Goal: Contribute content: Contribute content

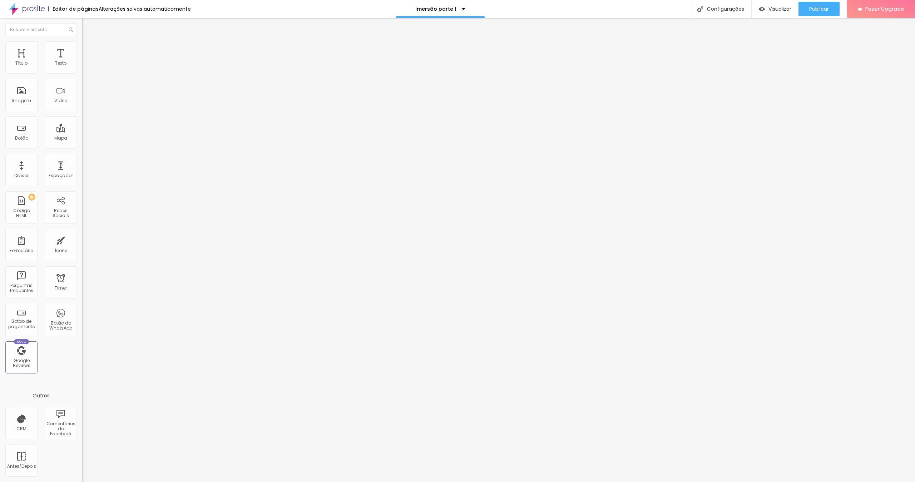
click at [82, 69] on button "button" at bounding box center [87, 65] width 10 height 8
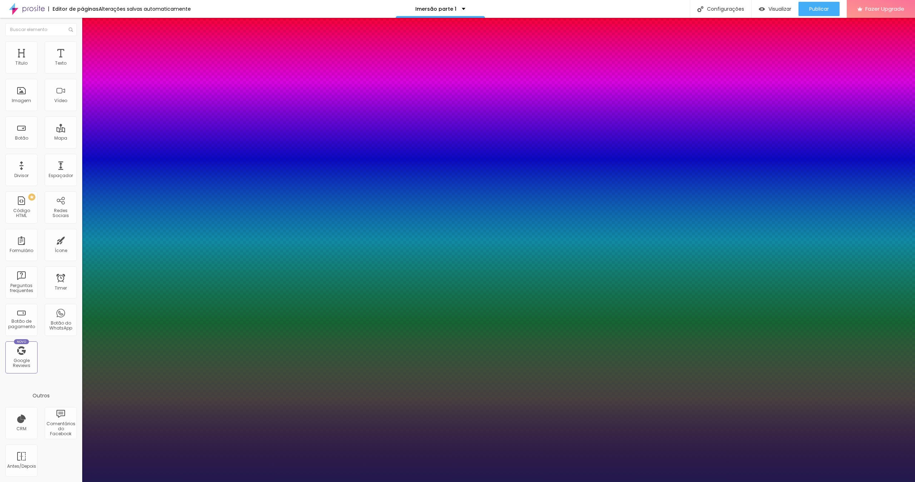
type input "13"
type input "1"
type input "15"
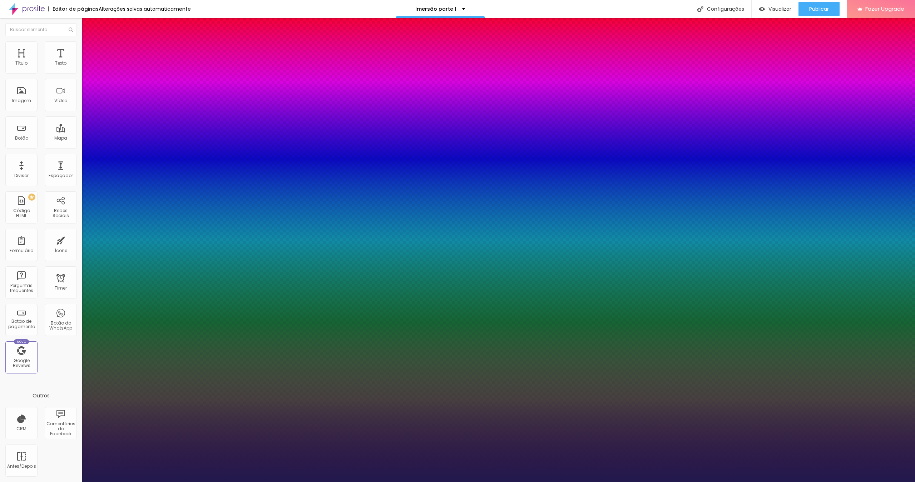
type input "1"
type input "16"
type input "1"
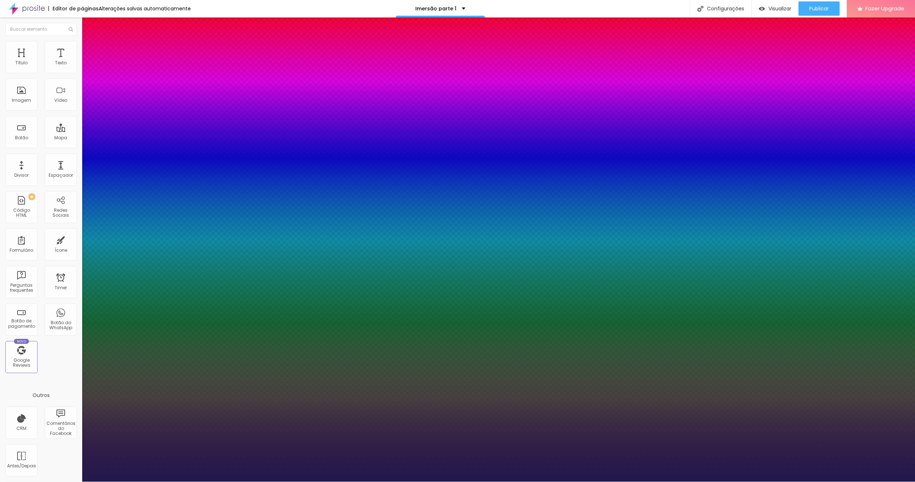
type input "17"
type input "1"
type input "18"
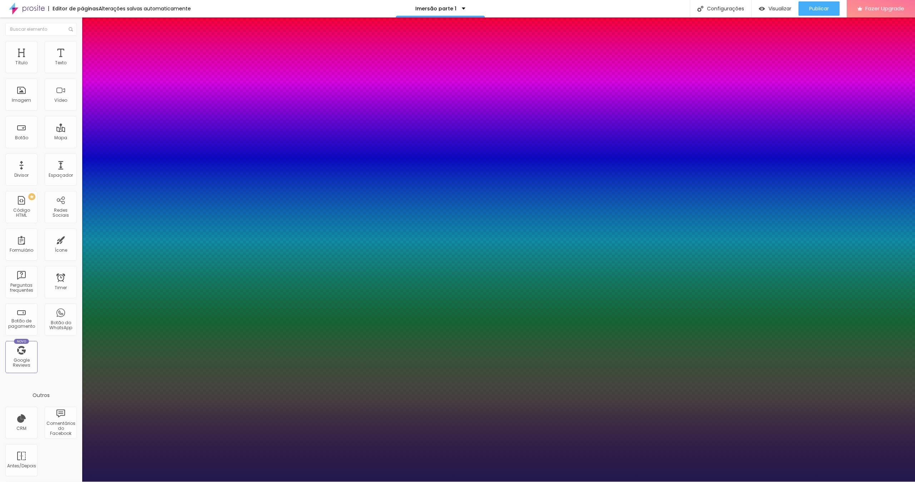
type input "1"
type input "19"
type input "1"
type input "20"
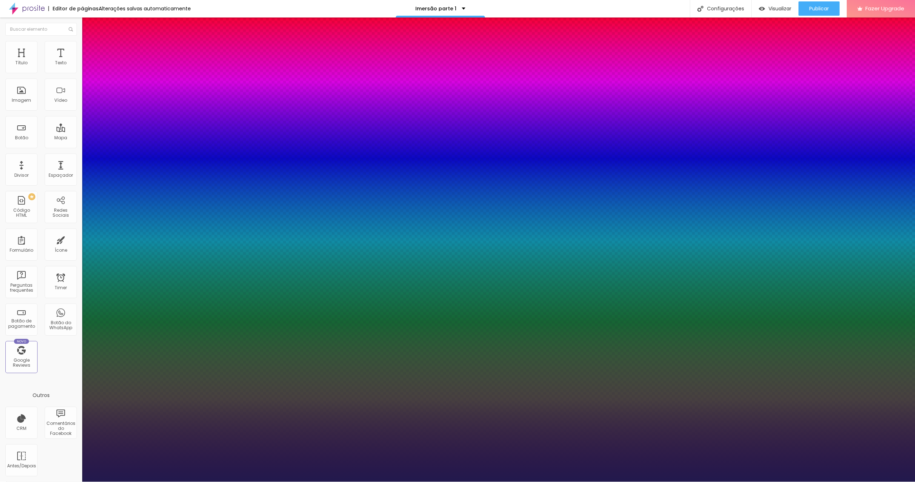
type input "20"
type input "1"
type input "22"
type input "1"
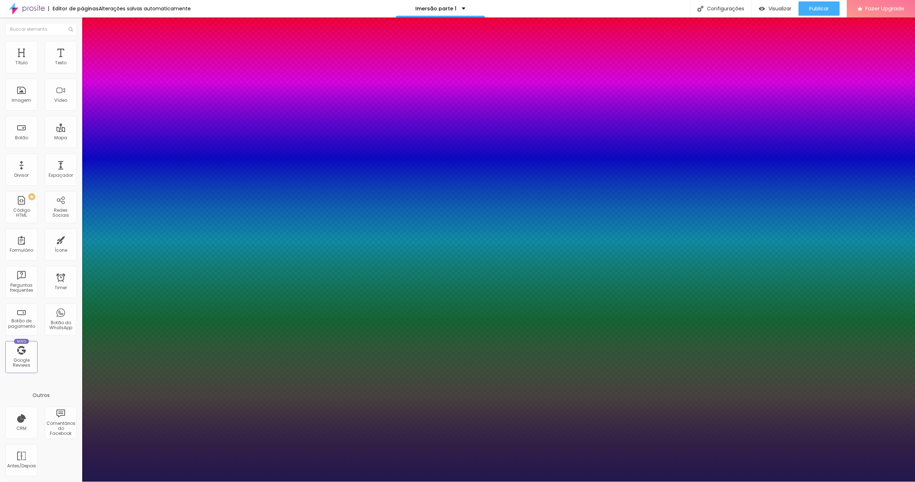
type input "21"
type input "1"
type input "20"
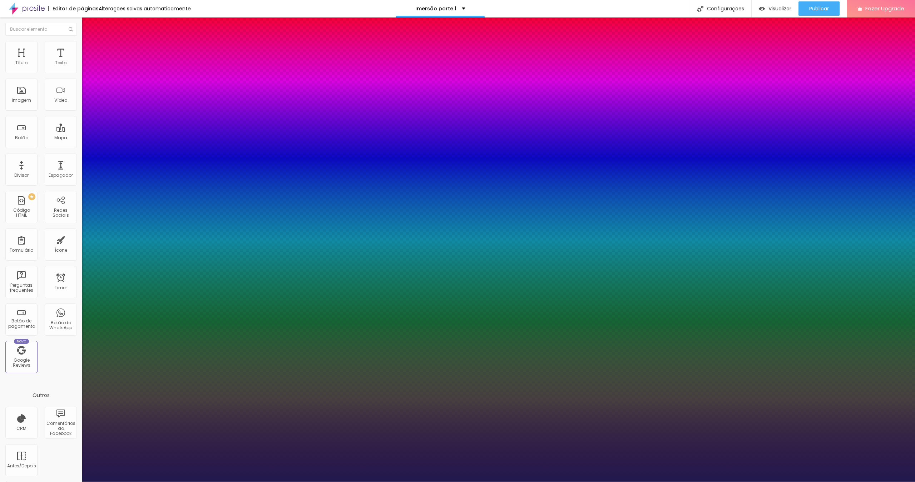
type input "1"
drag, startPoint x: 95, startPoint y: 118, endPoint x: 99, endPoint y: 118, distance: 3.9
type input "20"
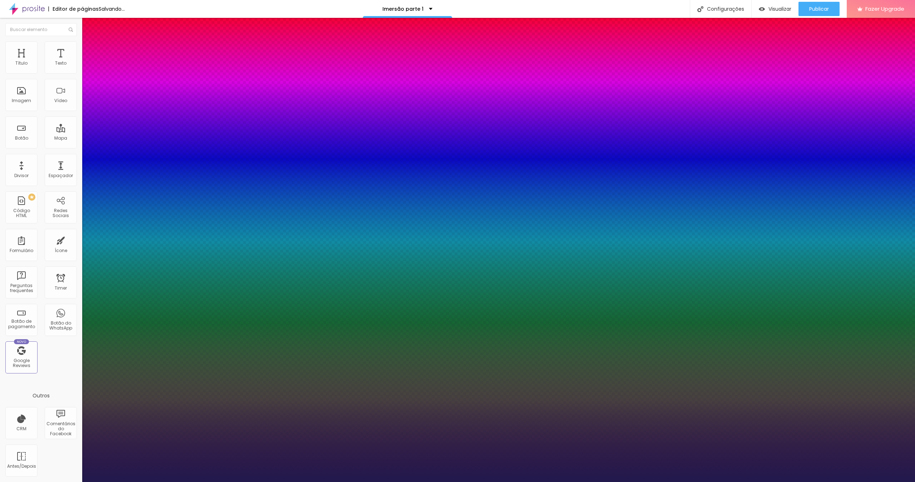
click at [538, 313] on div at bounding box center [457, 482] width 915 height 0
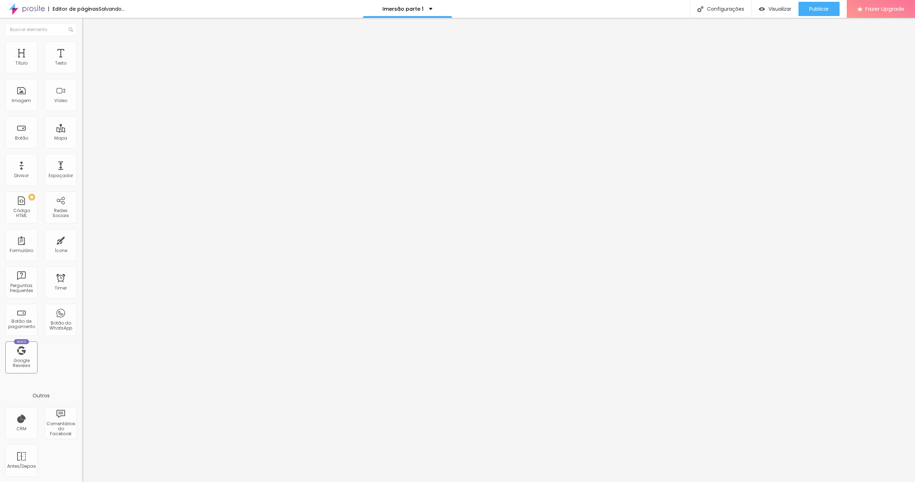
click at [82, 44] on img at bounding box center [85, 44] width 6 height 6
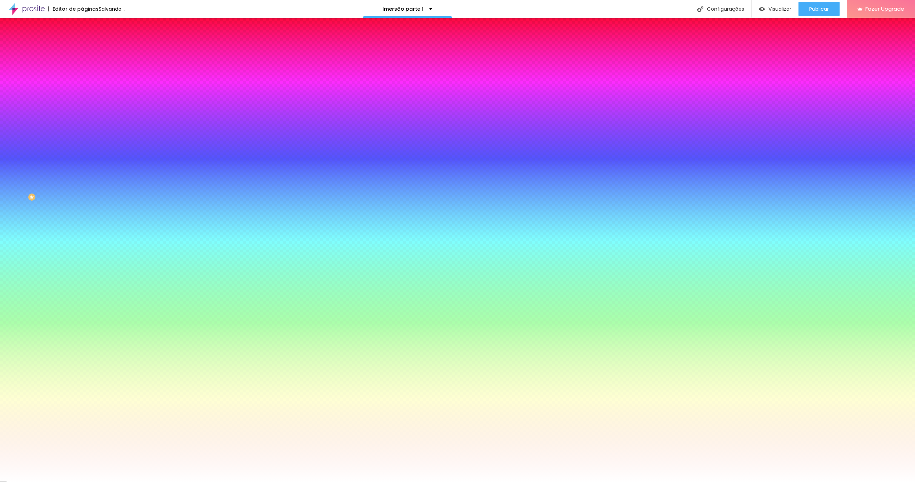
click at [82, 97] on div at bounding box center [123, 97] width 82 height 0
drag, startPoint x: 61, startPoint y: 169, endPoint x: 27, endPoint y: 163, distance: 34.1
click at [60, 166] on div at bounding box center [457, 241] width 915 height 482
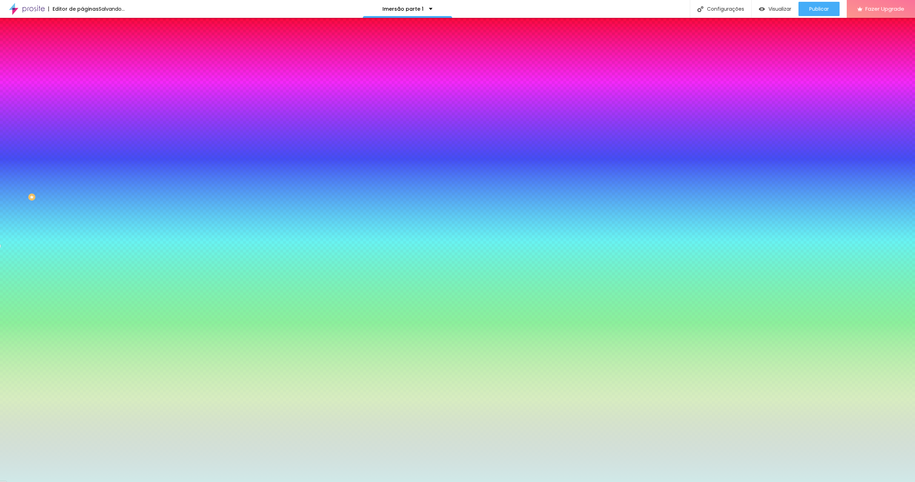
type input "#E0E7E7"
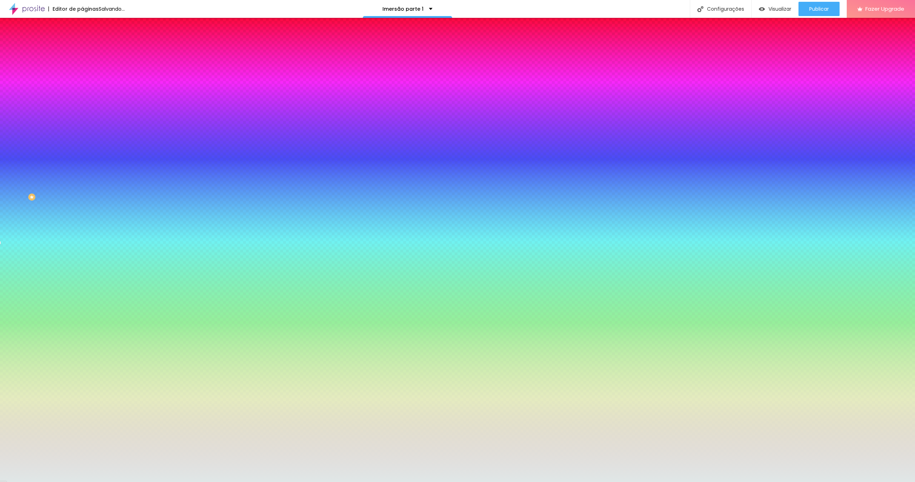
drag, startPoint x: 27, startPoint y: 163, endPoint x: 13, endPoint y: 144, distance: 24.2
click at [13, 144] on div at bounding box center [457, 241] width 915 height 482
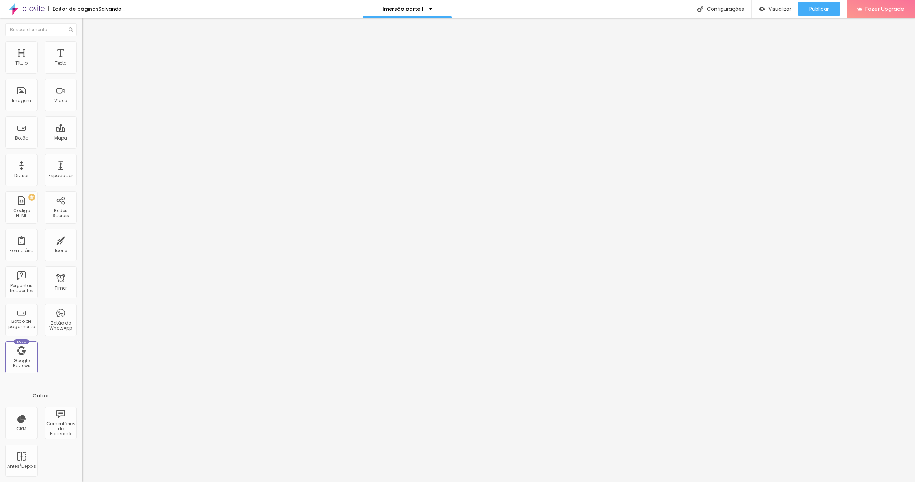
click at [82, 106] on button "button" at bounding box center [87, 102] width 10 height 8
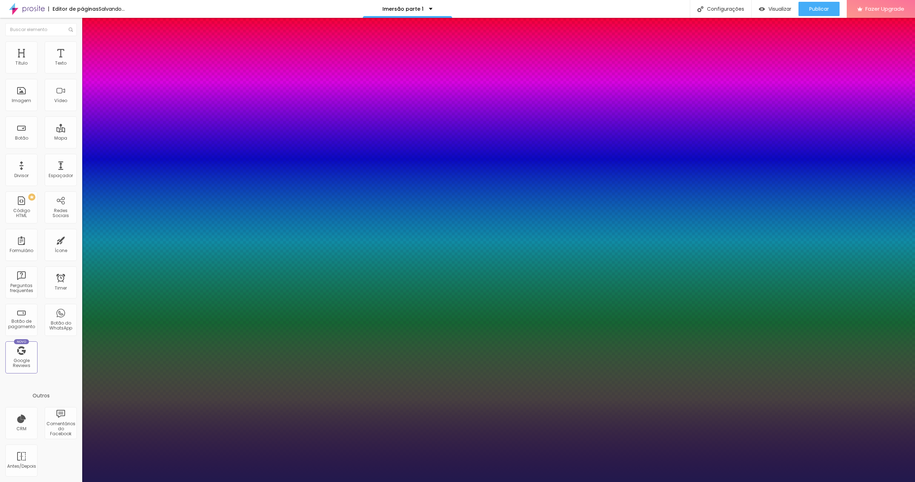
type input "1"
type input "17"
type input "1"
type input "18"
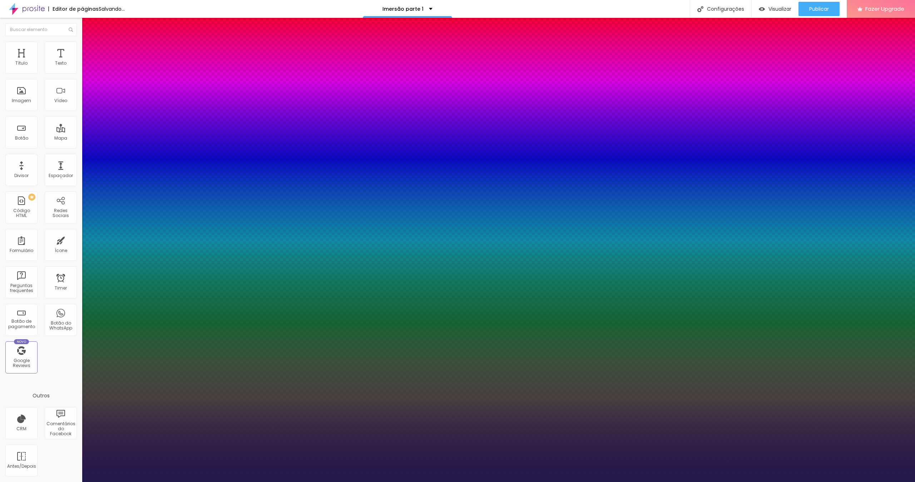
type input "18"
type input "1"
type input "19"
type input "1"
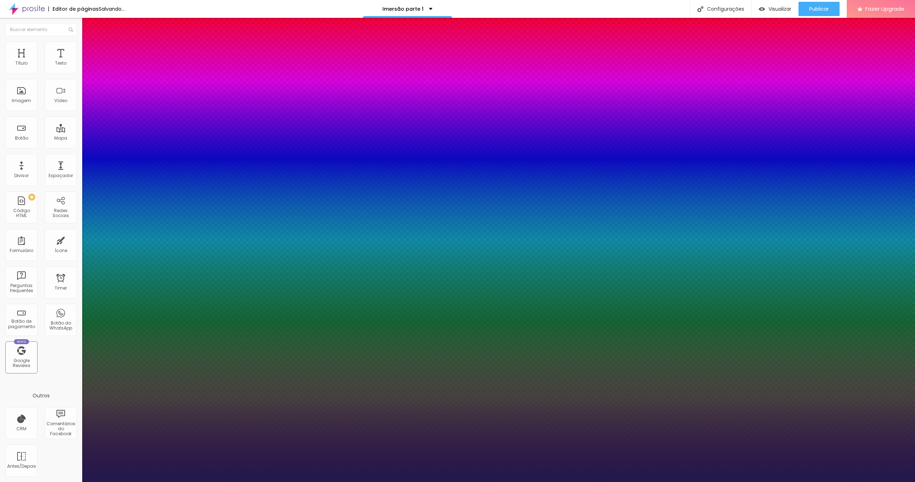
type input "20"
type input "1"
type input "21"
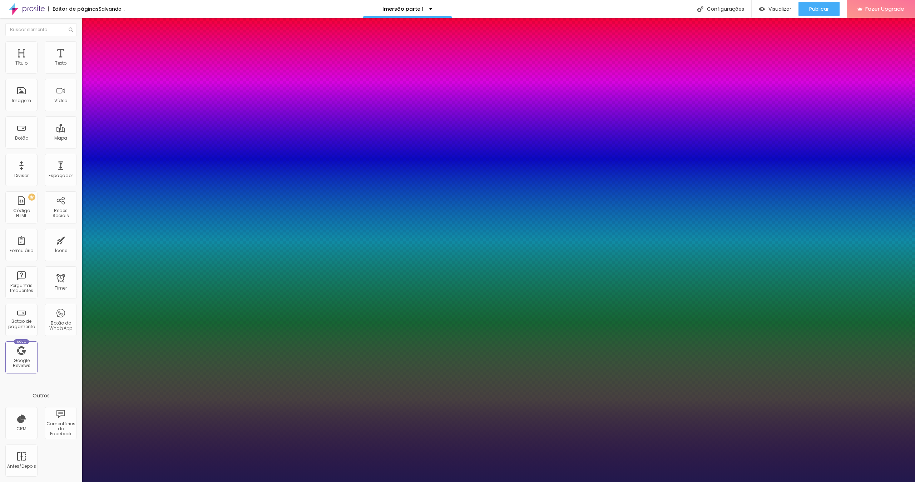
type input "1"
type input "22"
type input "1"
type input "23"
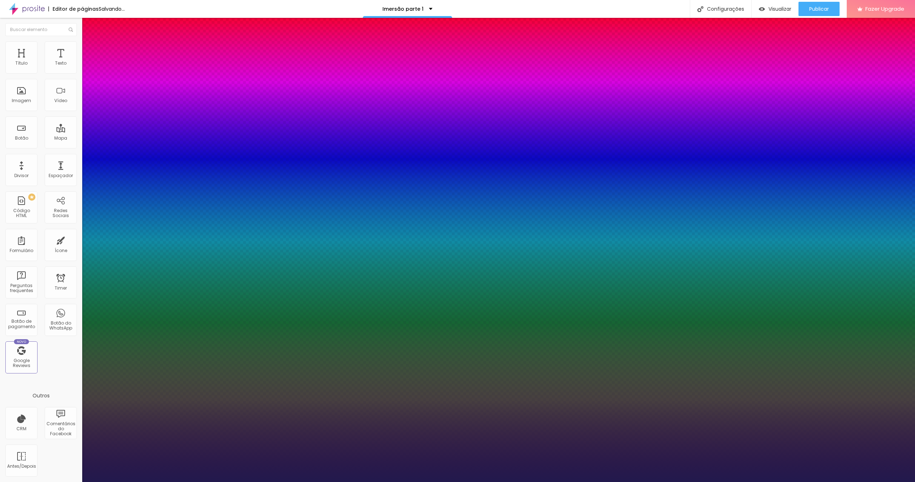
type input "23"
type input "1"
type input "24"
type input "1"
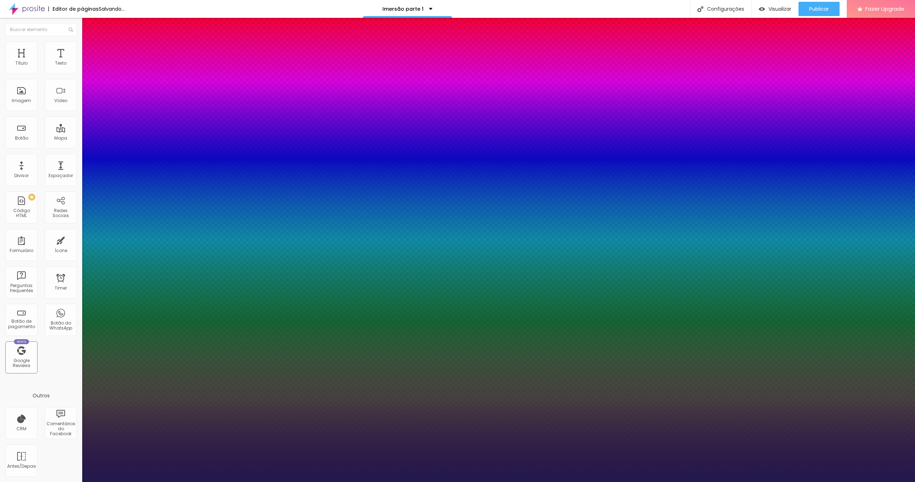
type input "25"
type input "1"
type input "26"
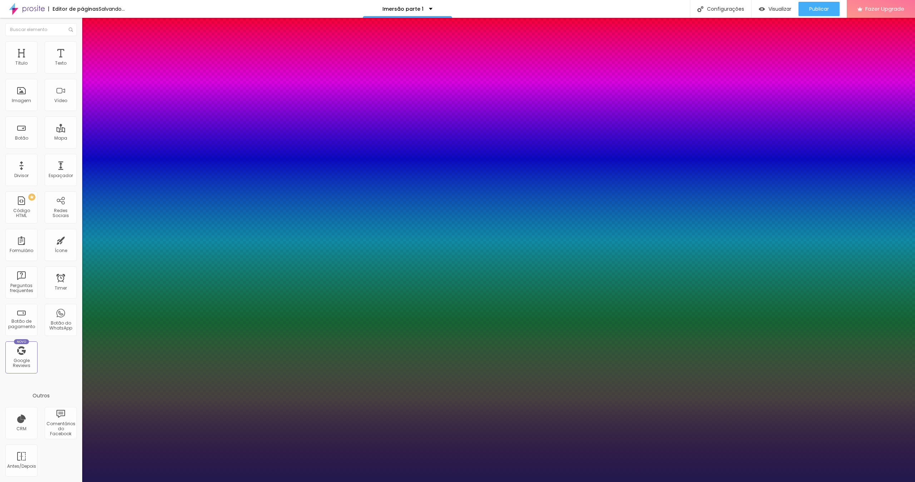
type input "1"
type input "27"
type input "1"
type input "29"
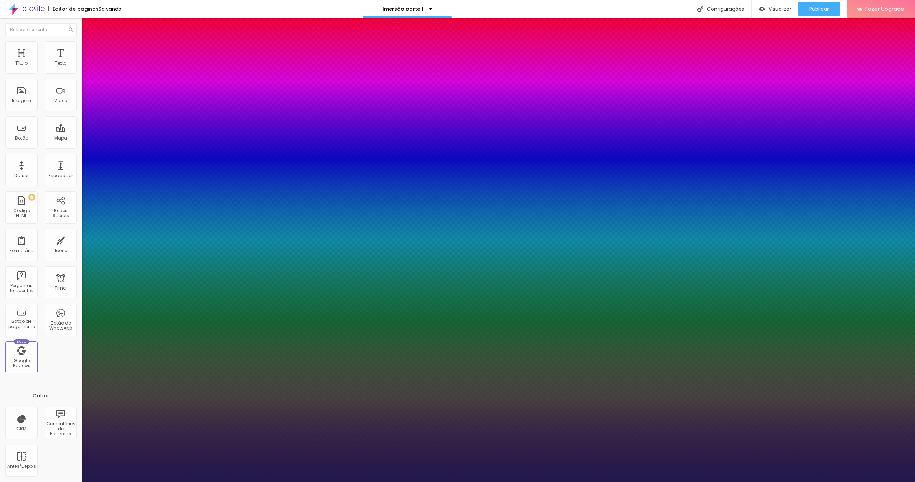
type input "29"
type input "1"
type input "30"
type input "1"
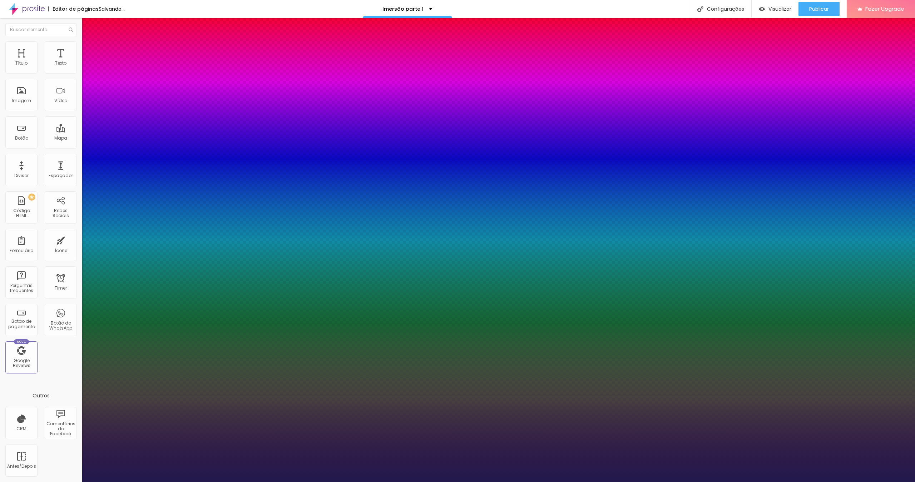
type input "32"
type input "1"
type input "33"
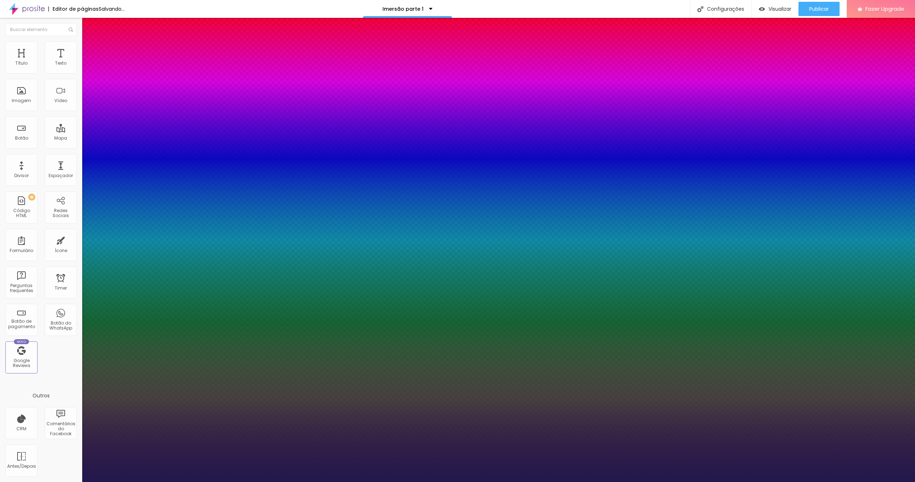
type input "1"
type input "34"
type input "1"
type input "35"
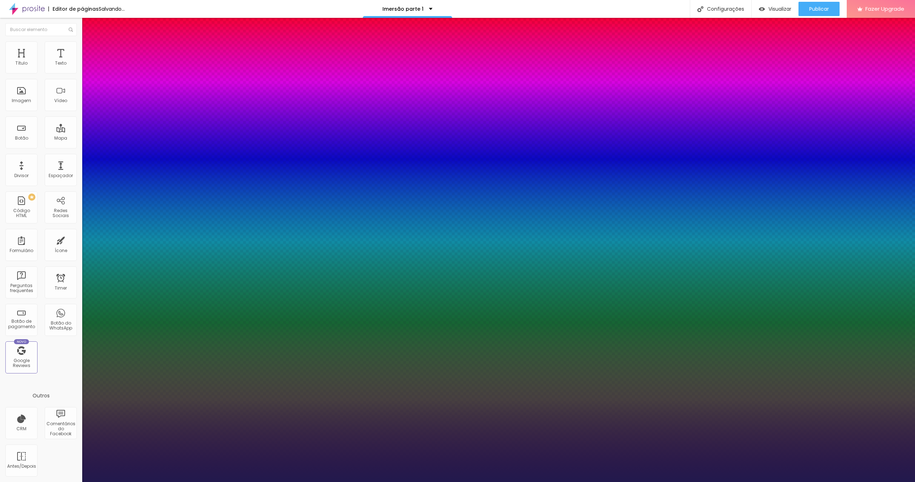
type input "35"
type input "1"
type input "36"
type input "1"
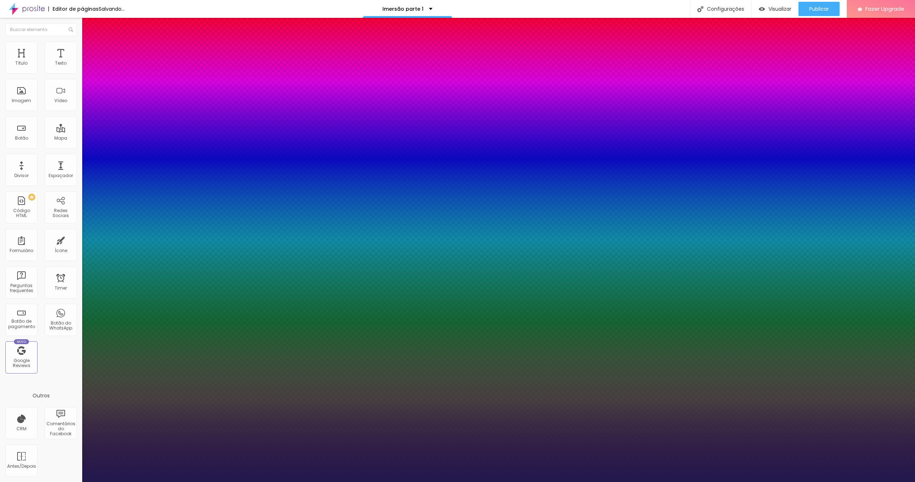
type input "37"
type input "1"
type input "39"
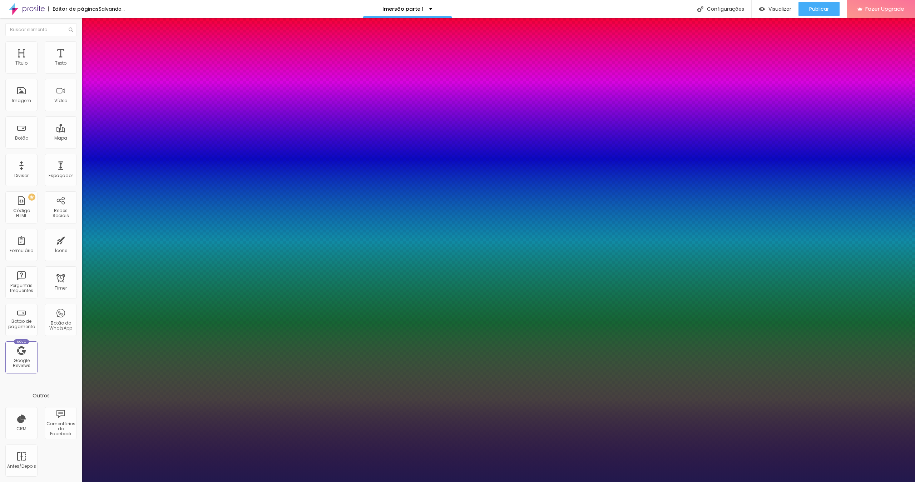
type input "1"
type input "40"
type input "1"
drag, startPoint x: 97, startPoint y: 198, endPoint x: 110, endPoint y: 197, distance: 12.9
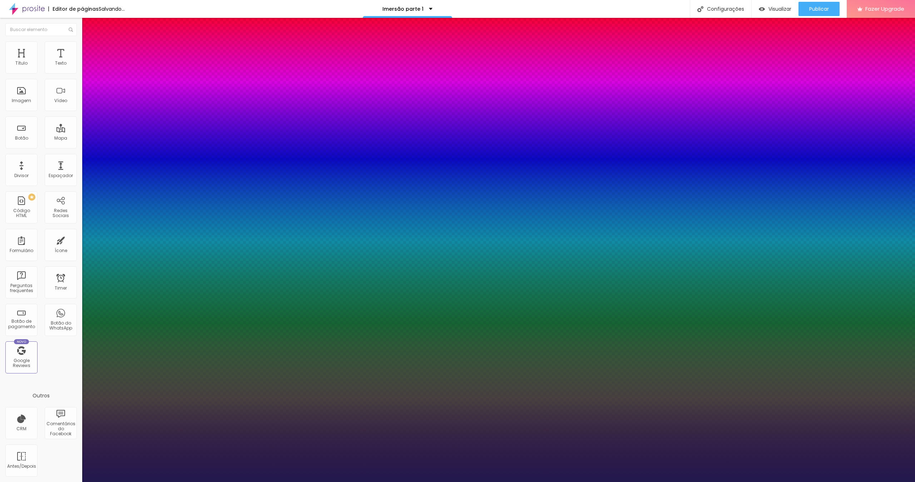
type input "40"
type input "1"
click at [538, 313] on div at bounding box center [457, 482] width 915 height 0
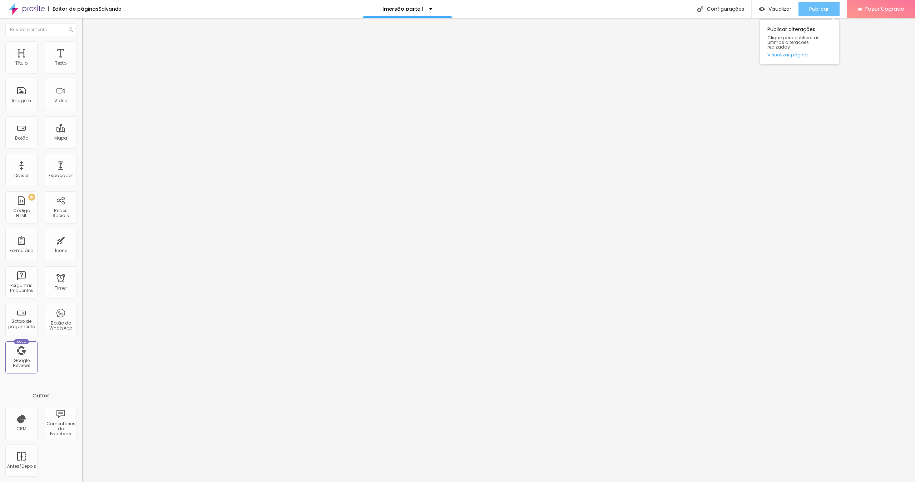
click at [538, 7] on span "Publicar" at bounding box center [819, 9] width 20 height 6
click at [85, 104] on icon "button" at bounding box center [85, 102] width 1 height 1
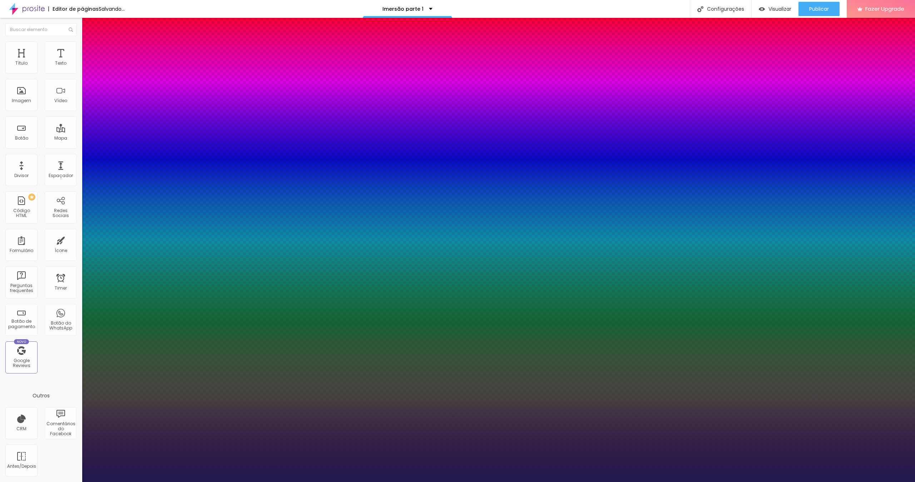
type input "1"
click at [538, 313] on div at bounding box center [457, 482] width 915 height 0
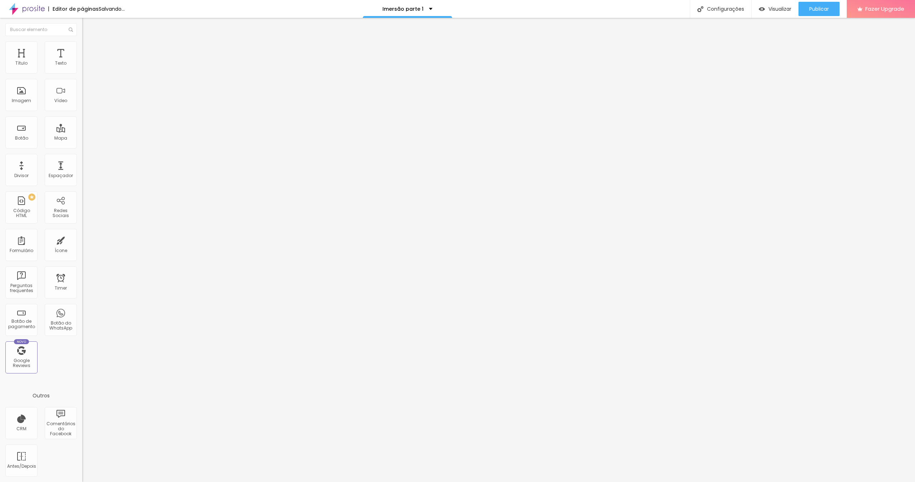
click at [86, 66] on icon "button" at bounding box center [87, 64] width 3 height 3
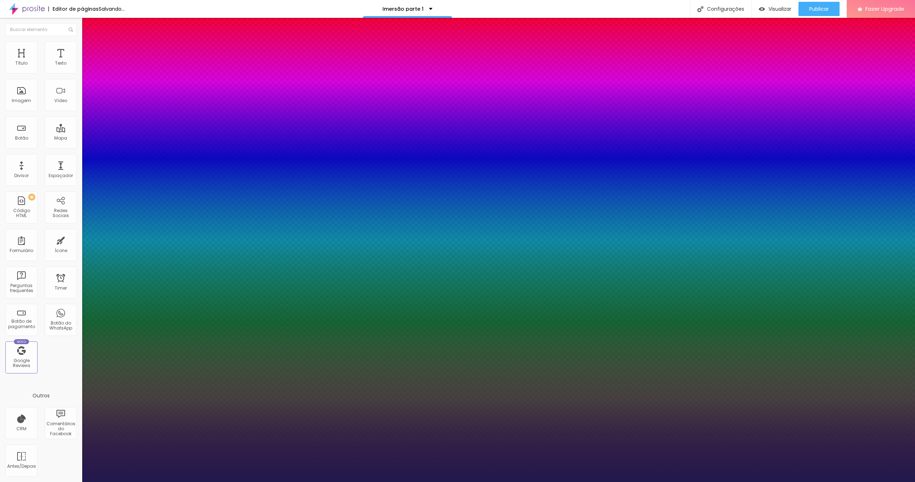
type input "1"
type input "17"
type input "1"
type input "18"
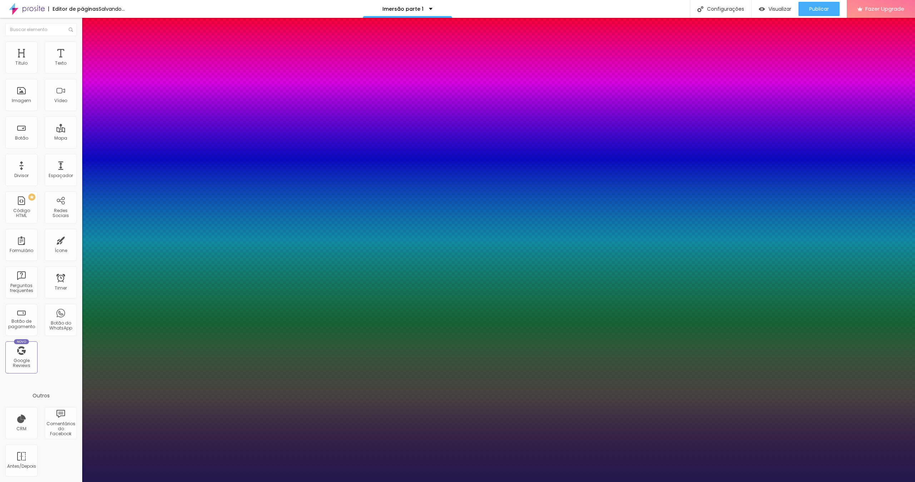
type input "18"
type input "1"
type input "19"
type input "1"
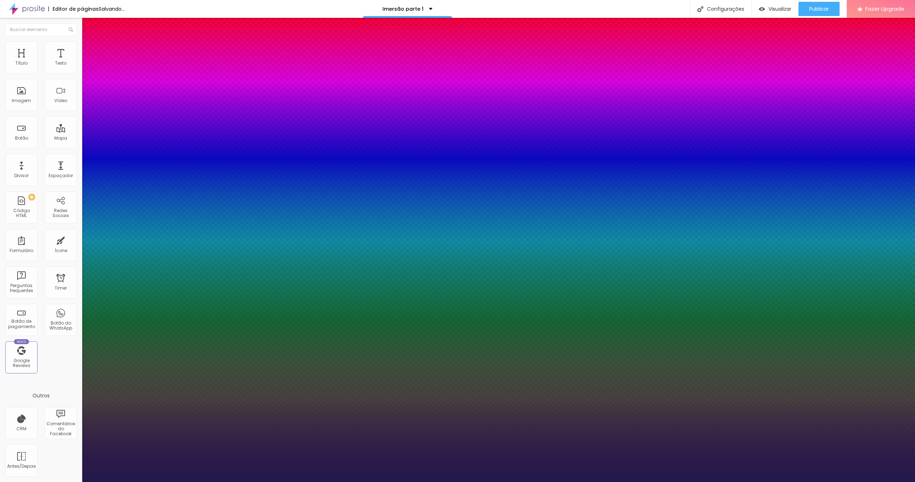
type input "20"
type input "1"
type input "20"
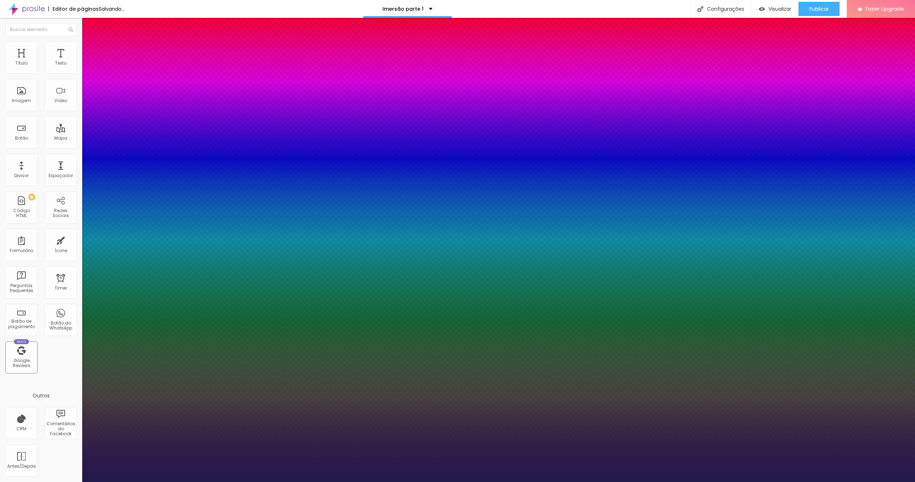
click at [538, 313] on div at bounding box center [457, 482] width 915 height 0
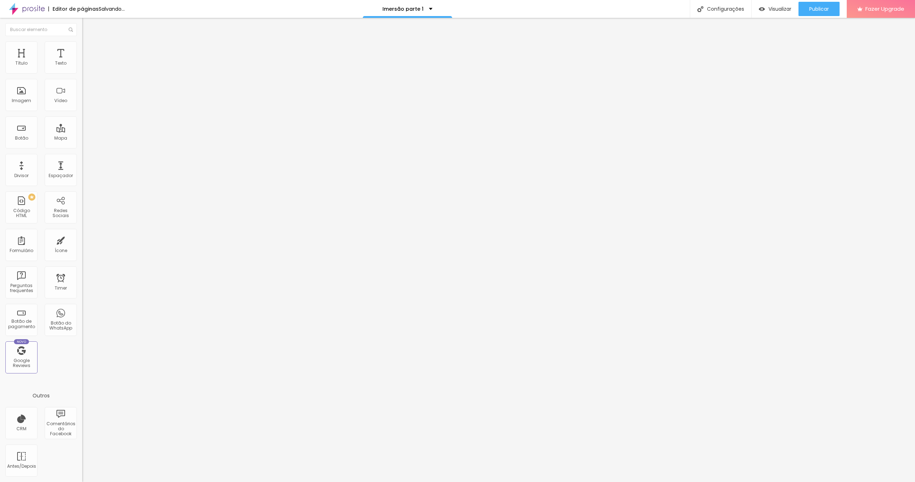
click at [82, 69] on button "button" at bounding box center [87, 65] width 10 height 8
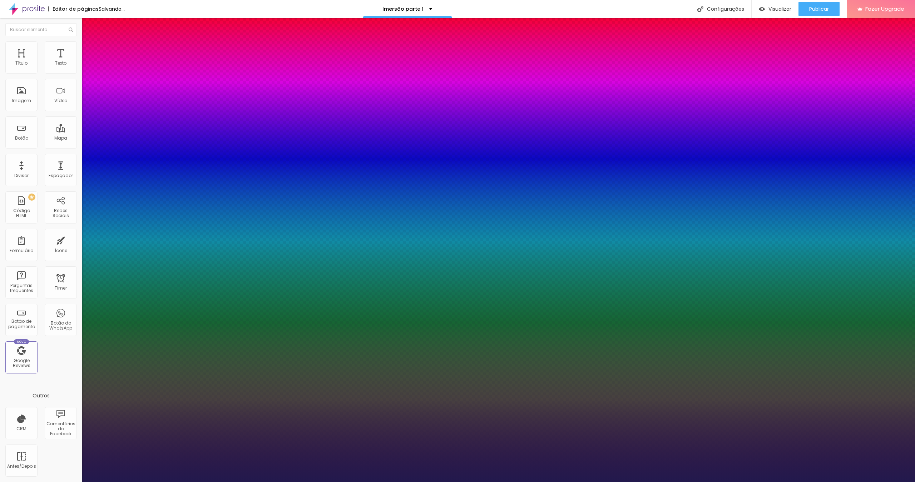
type input "1"
click at [501, 313] on div at bounding box center [457, 482] width 915 height 0
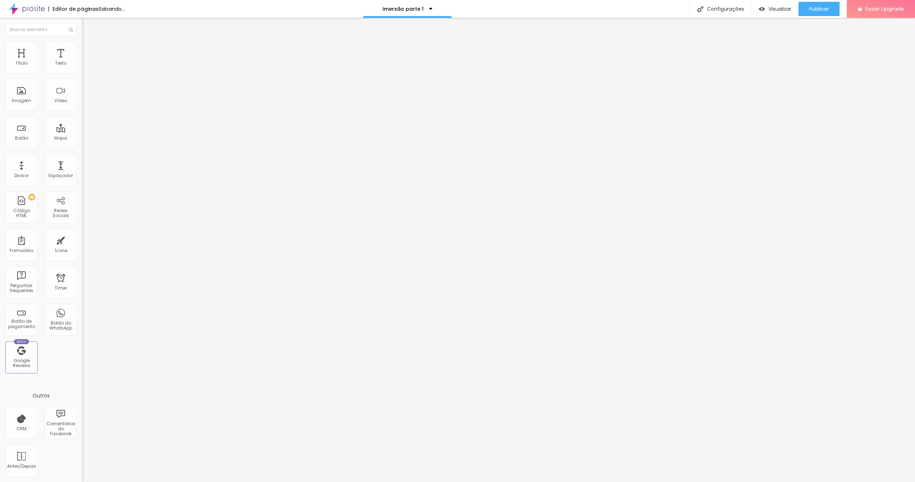
click at [82, 106] on button "button" at bounding box center [87, 102] width 10 height 8
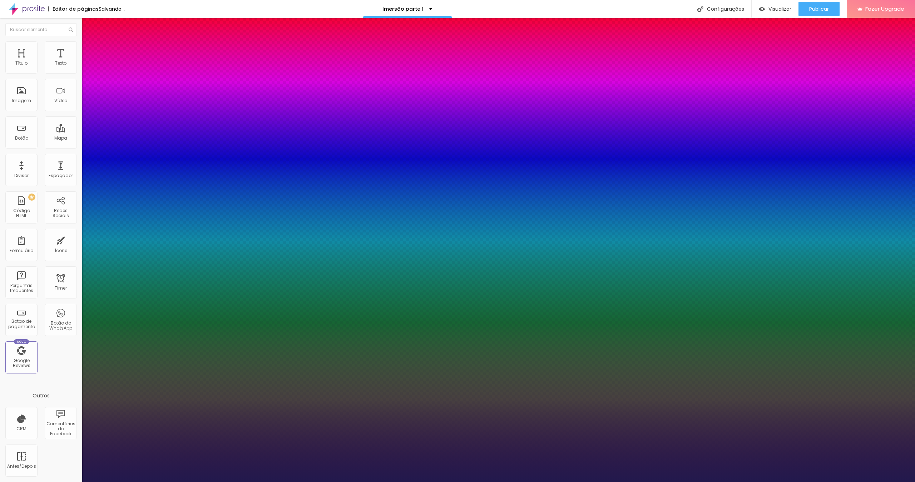
type input "1"
type input "39"
type input "1"
type input "38"
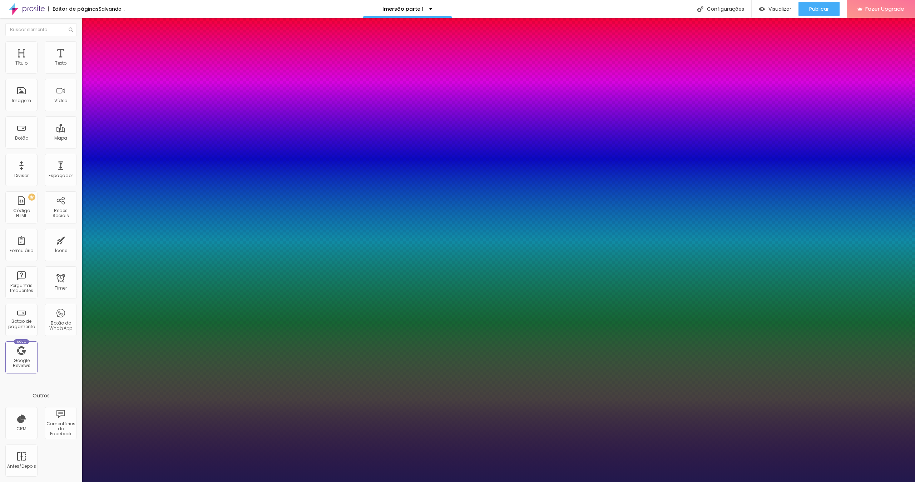
type input "38"
type input "1"
type input "37"
type input "1"
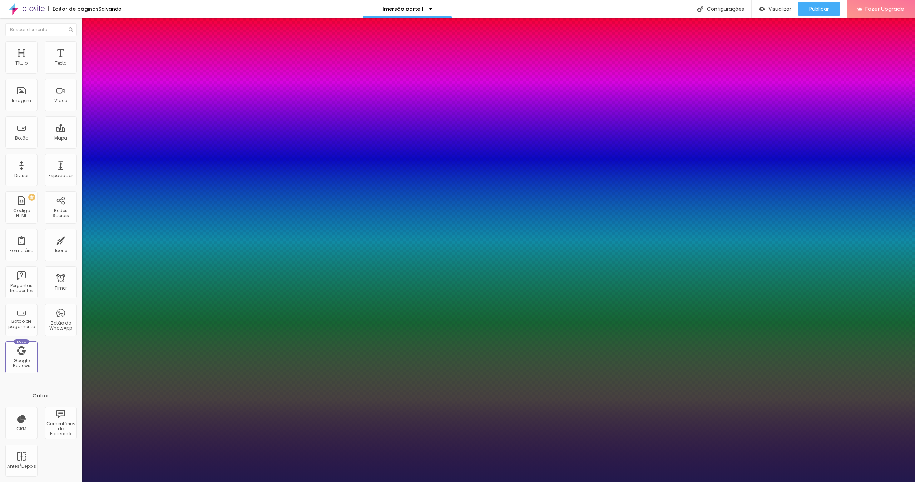
type input "36"
type input "1"
type input "35"
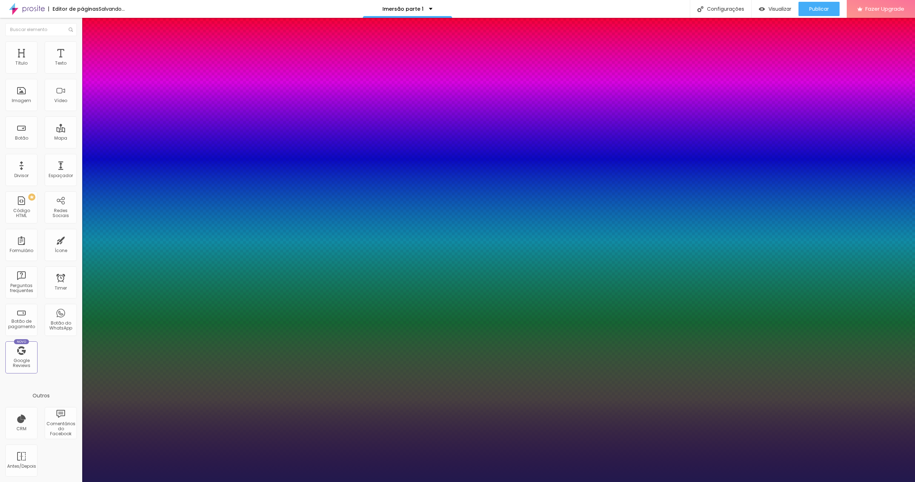
type input "1"
type input "34"
type input "1"
type input "33"
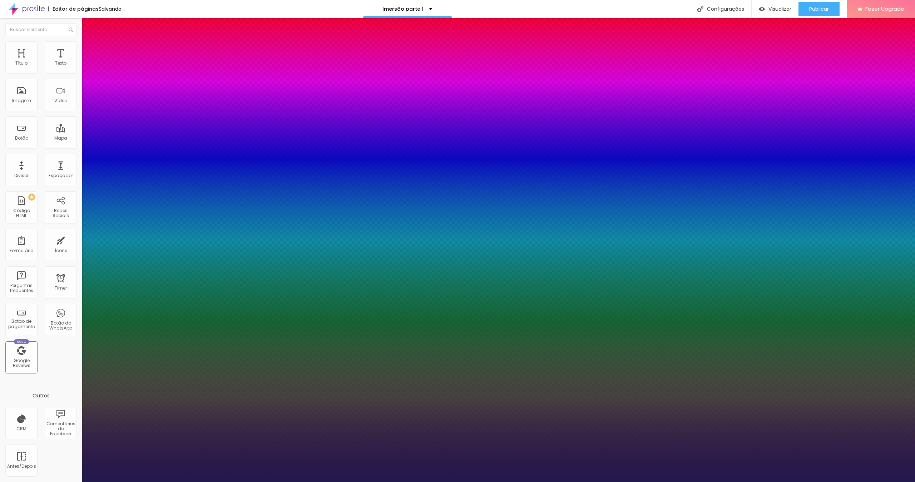
type input "33"
type input "1"
type input "32"
type input "1"
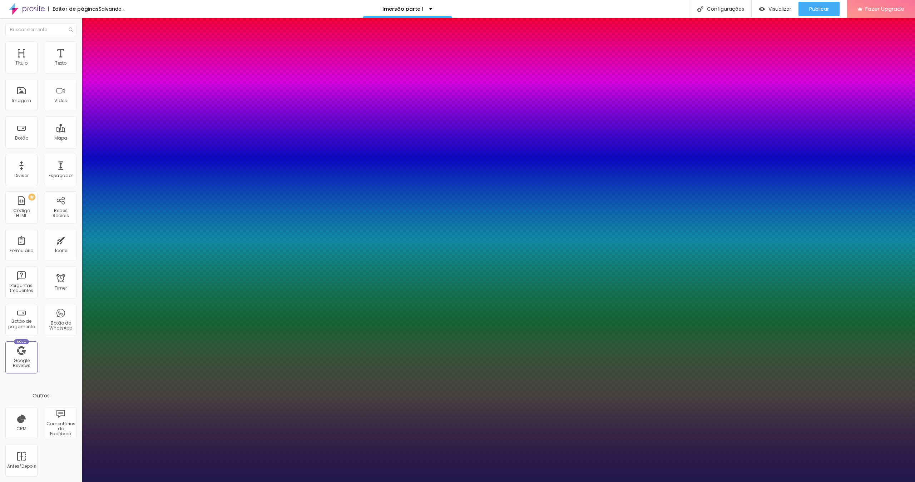
type input "31"
type input "1"
type input "30"
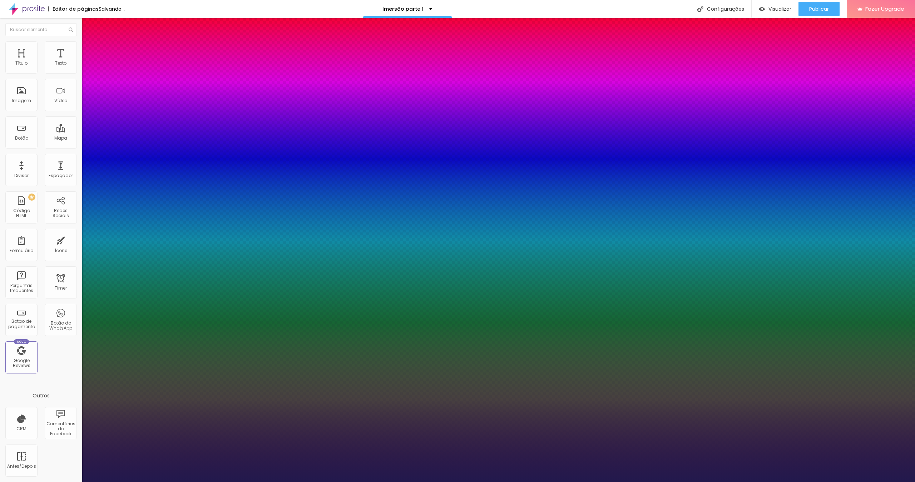
type input "1"
drag, startPoint x: 110, startPoint y: 200, endPoint x: 104, endPoint y: 201, distance: 5.5
type input "30"
click at [538, 313] on div at bounding box center [457, 482] width 915 height 0
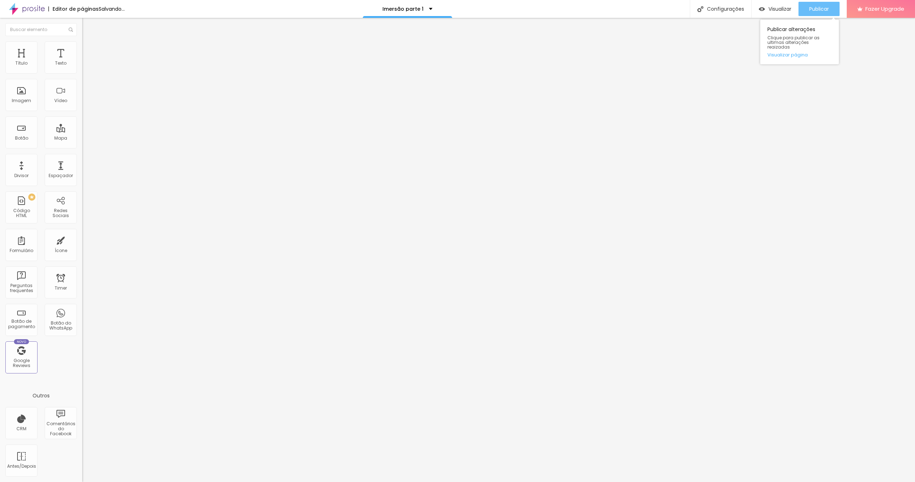
click at [538, 9] on span "Publicar" at bounding box center [819, 9] width 20 height 6
click at [538, 14] on div "Publicar" at bounding box center [819, 9] width 20 height 14
click at [538, 10] on span "Publicar" at bounding box center [819, 9] width 20 height 6
click at [538, 10] on span "Visualizar" at bounding box center [779, 9] width 23 height 6
click at [85, 104] on icon "button" at bounding box center [87, 101] width 4 height 4
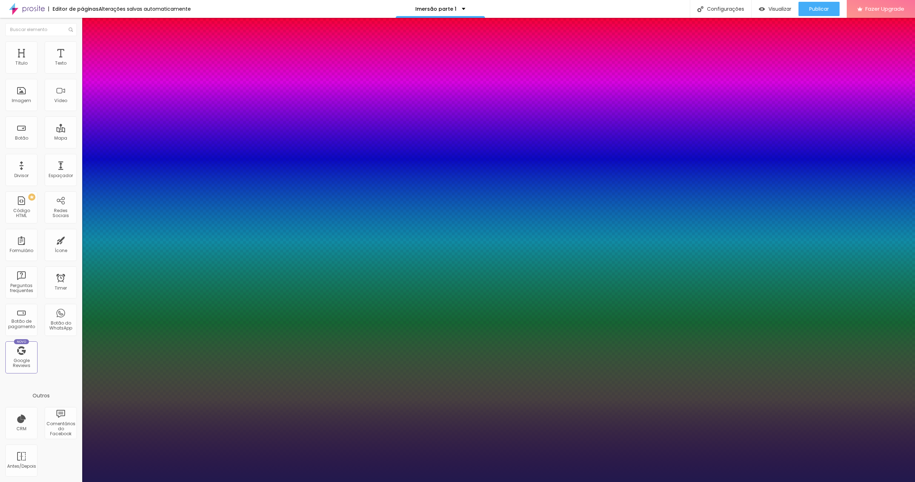
type input "1"
type input "29"
type input "1"
type input "28"
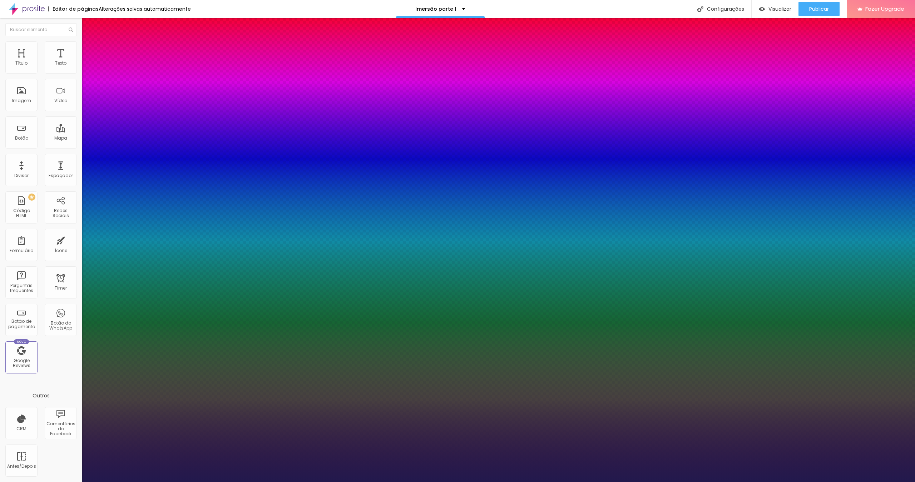
type input "28"
type input "1"
type input "27"
type input "1"
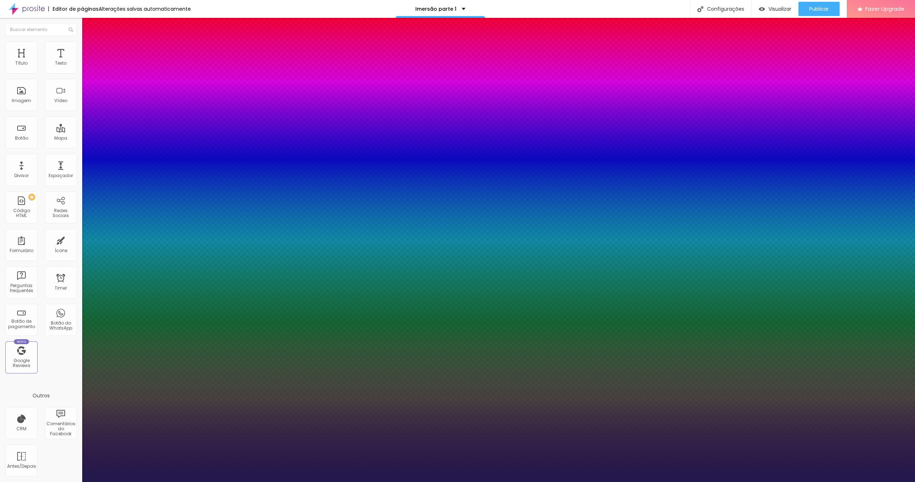
type input "26"
type input "1"
type input "25"
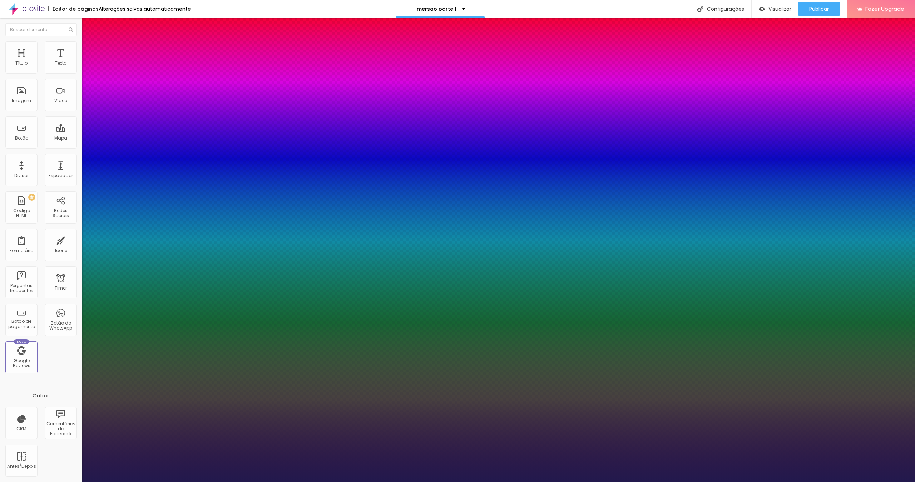
type input "1"
type input "24"
type input "1"
type input "25"
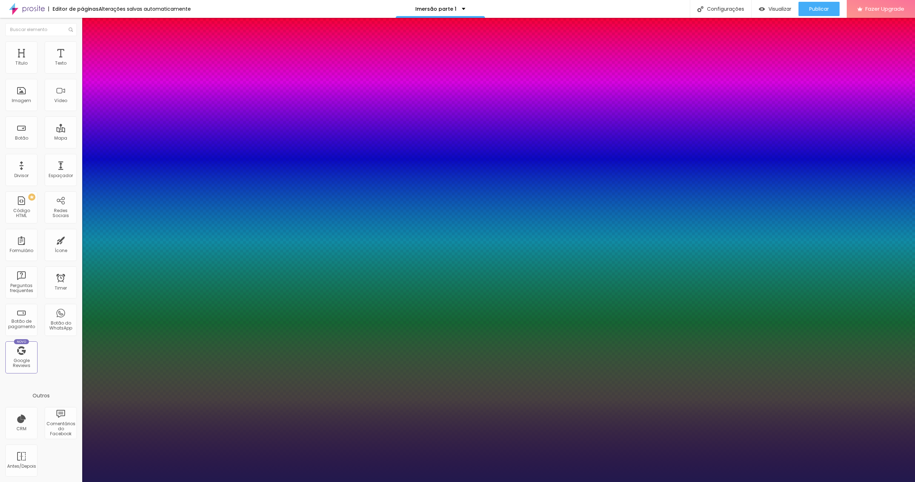
type input "25"
type input "1"
type input "25"
click at [538, 313] on div at bounding box center [457, 482] width 915 height 0
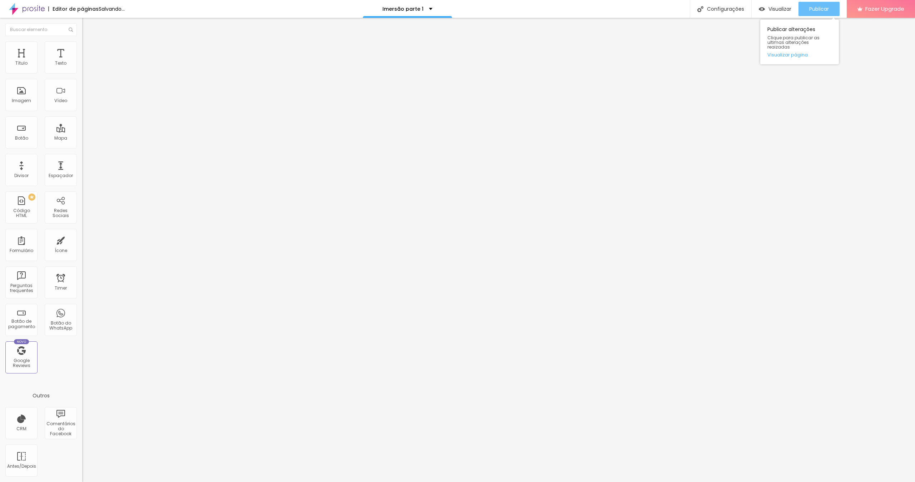
click at [538, 6] on span "Publicar" at bounding box center [819, 9] width 20 height 6
click at [85, 104] on icon "button" at bounding box center [87, 101] width 4 height 4
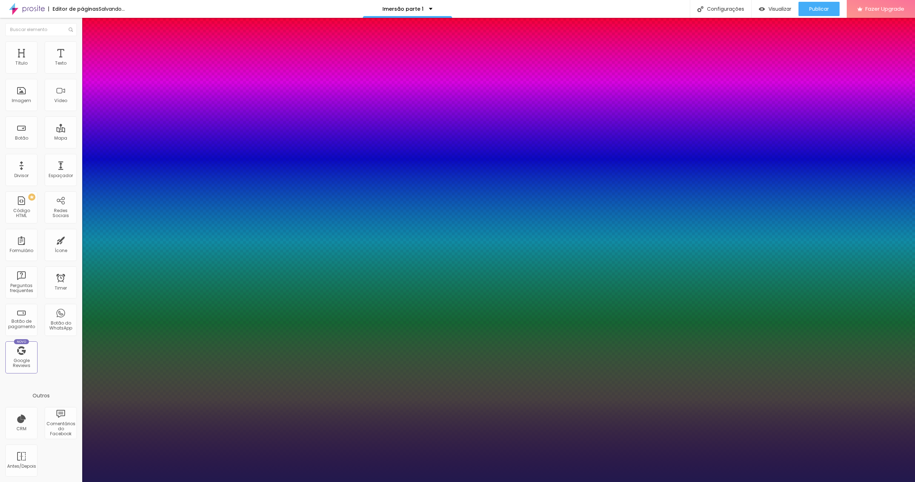
type input "1"
type input "31"
type input "1"
type input "30"
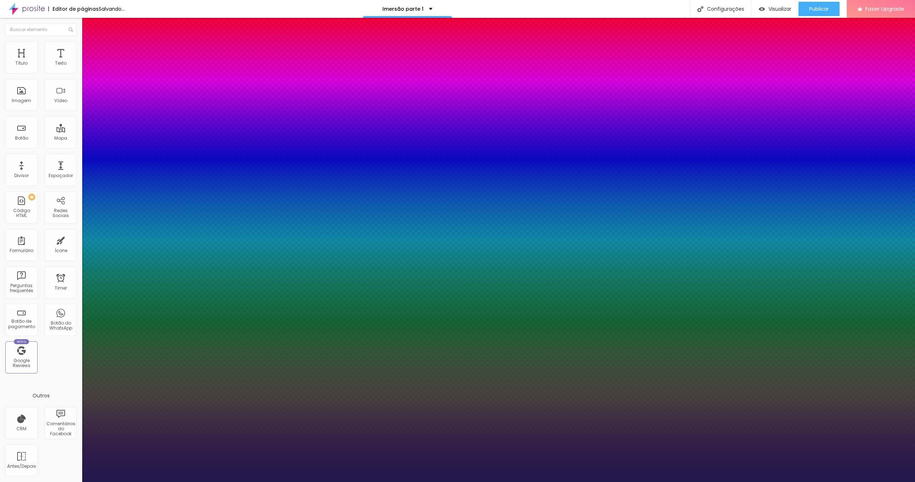
type input "30"
type input "1"
type input "29"
type input "1"
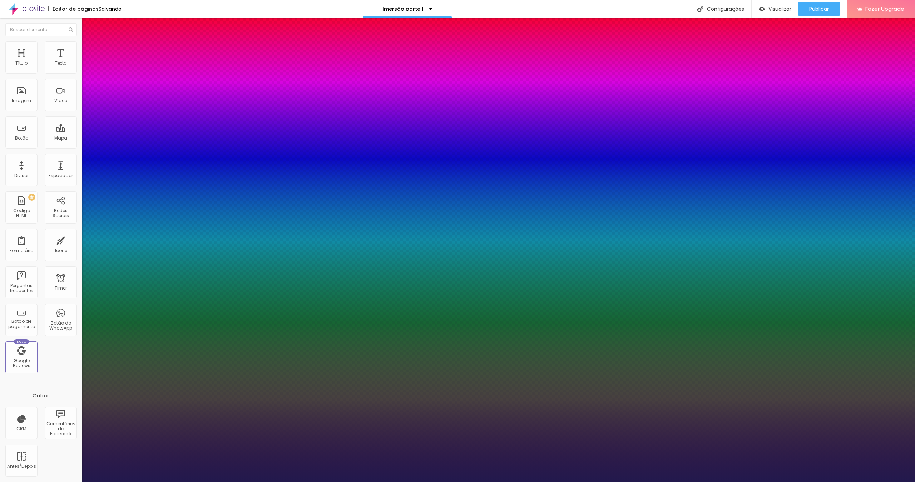
type input "30"
type input "1"
type input "30"
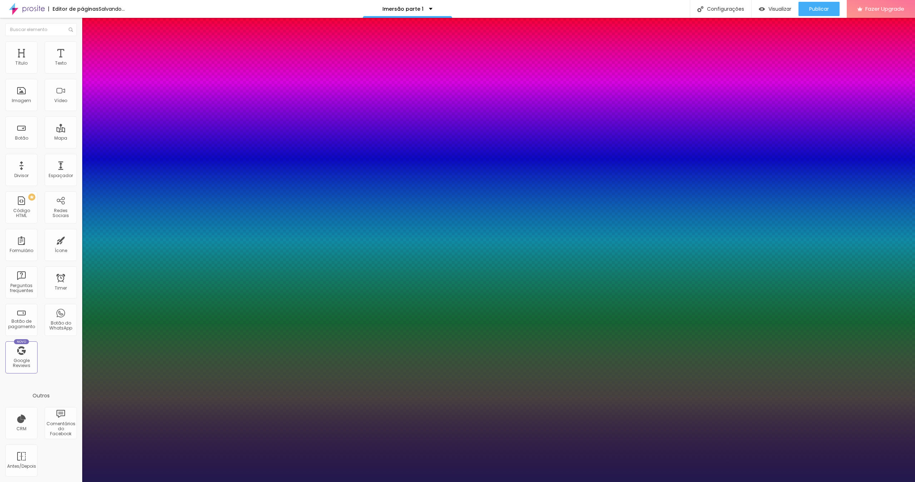
type input "1"
click at [538, 313] on div at bounding box center [457, 482] width 915 height 0
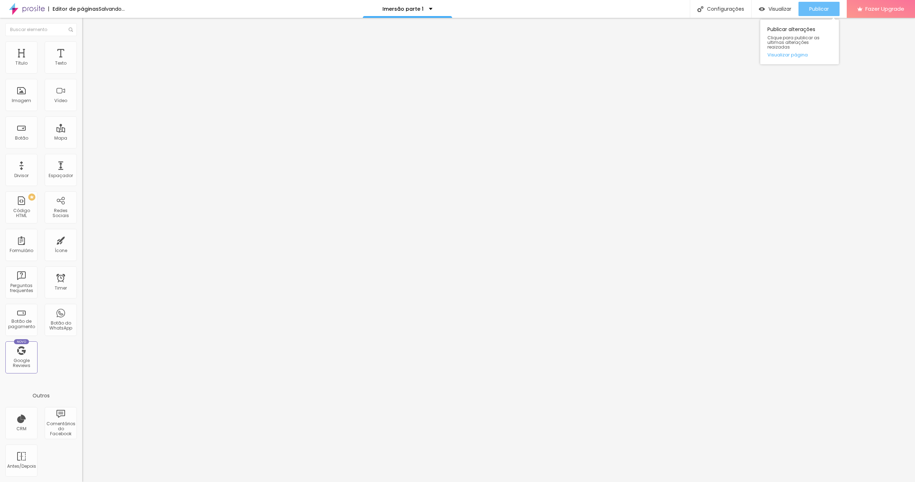
click at [538, 9] on span "Publicar" at bounding box center [819, 9] width 20 height 6
click at [82, 49] on li "Avançado" at bounding box center [123, 52] width 82 height 7
type input "0"
drag, startPoint x: 15, startPoint y: 86, endPoint x: 2, endPoint y: 86, distance: 13.2
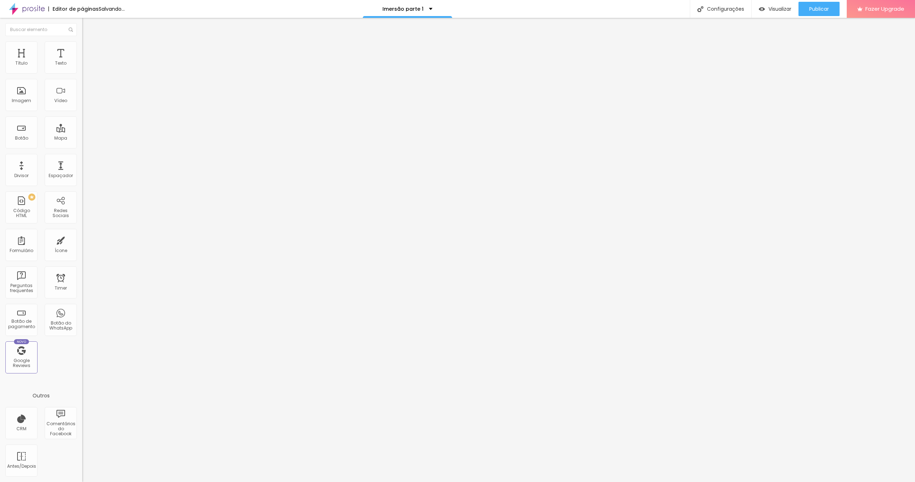
type input "0"
click at [82, 86] on div "20 Espaçamento entre colunas 0 px Espaçamento vertical ID Html Classes Html Vis…" at bounding box center [123, 206] width 82 height 301
click at [538, 9] on span "Publicar" at bounding box center [819, 9] width 20 height 6
click at [538, 7] on span "Publicar" at bounding box center [819, 9] width 20 height 6
click at [538, 6] on span "Publicar" at bounding box center [819, 9] width 20 height 6
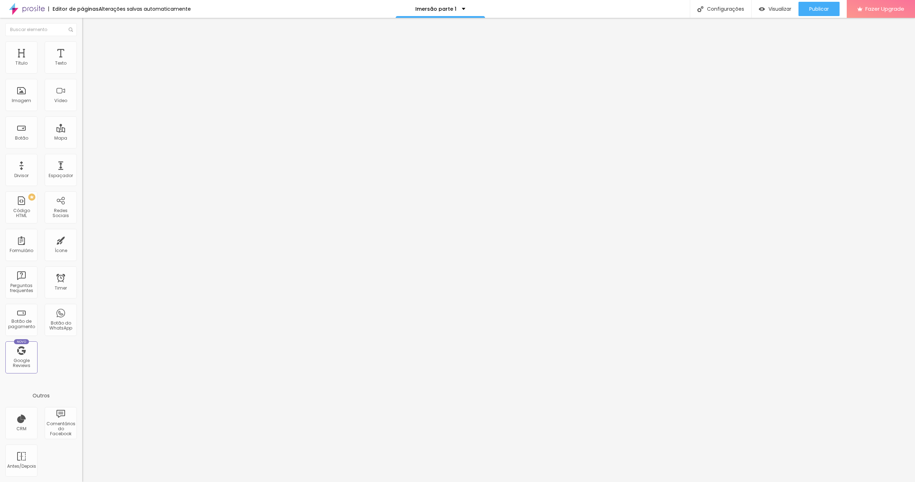
click at [82, 49] on li "Avançado" at bounding box center [123, 52] width 82 height 7
type input "2"
type input "0"
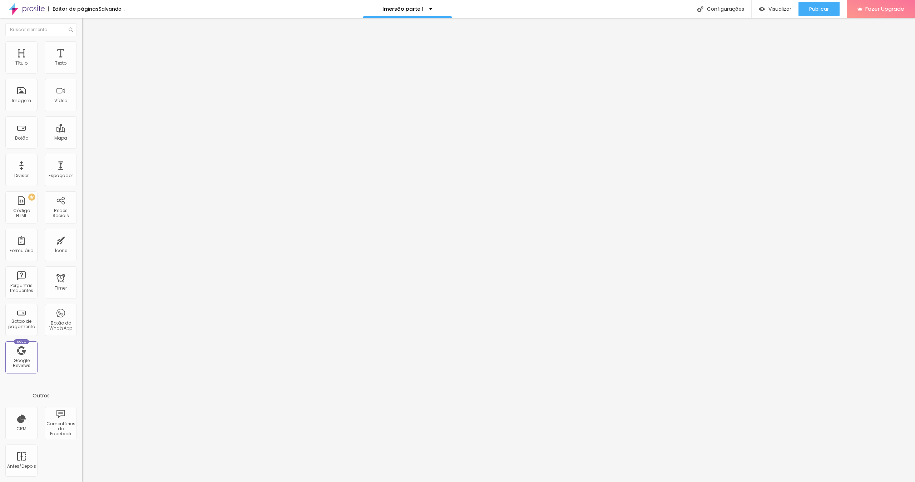
drag, startPoint x: 16, startPoint y: 87, endPoint x: 0, endPoint y: 87, distance: 16.1
type input "0"
click at [82, 87] on div "20 Espaçamento entre colunas 0 px Espaçamento vertical ID Html Classes Html Vis…" at bounding box center [123, 206] width 82 height 301
click at [82, 49] on li "Avançado" at bounding box center [123, 52] width 82 height 7
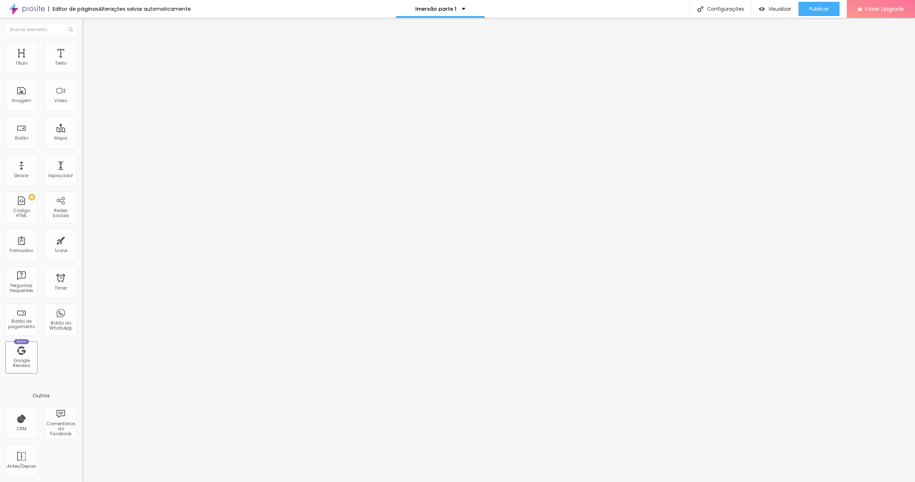
type input "13"
type input "0"
drag, startPoint x: 16, startPoint y: 87, endPoint x: 2, endPoint y: 87, distance: 14.3
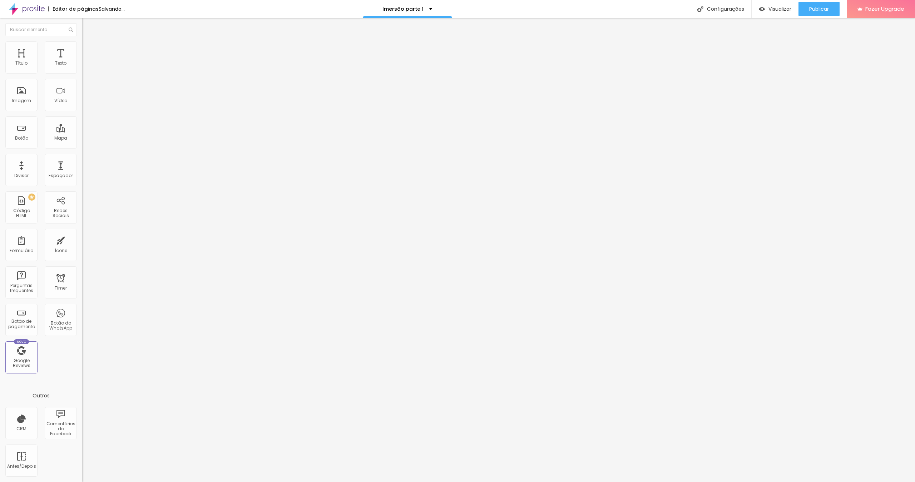
type input "0"
click at [82, 157] on div "0 px Espaçamento vertical" at bounding box center [123, 207] width 82 height 101
click at [538, 8] on span "Publicar" at bounding box center [819, 9] width 20 height 6
click at [82, 76] on span "Editar perguntas" at bounding box center [102, 73] width 41 height 6
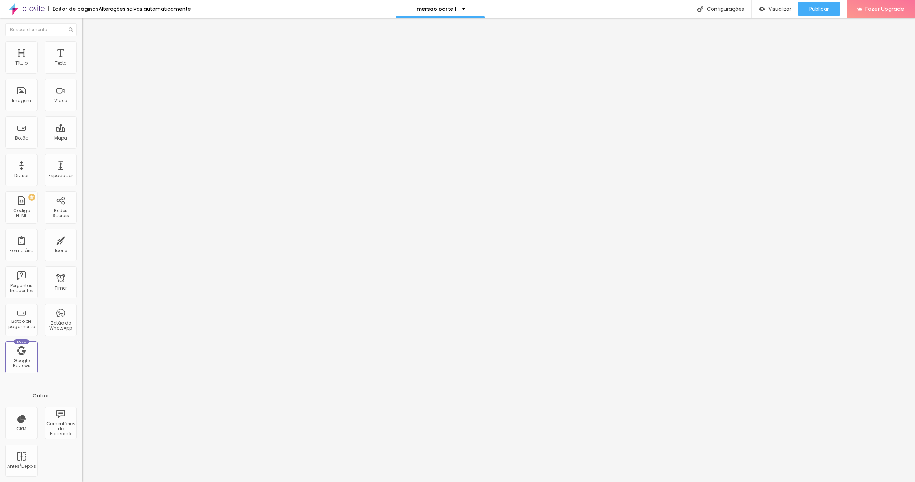
drag, startPoint x: 435, startPoint y: 140, endPoint x: 347, endPoint y: 137, distance: 88.0
drag, startPoint x: 481, startPoint y: 141, endPoint x: 363, endPoint y: 142, distance: 118.3
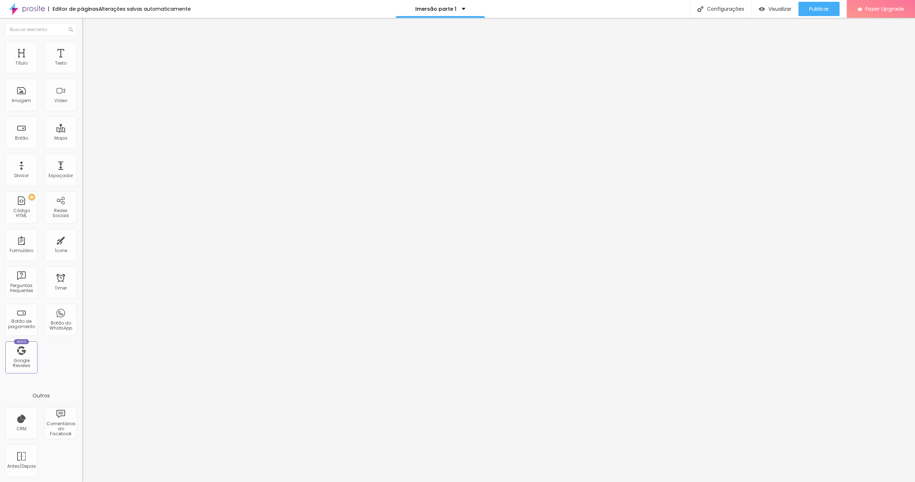
drag, startPoint x: 431, startPoint y: 209, endPoint x: 359, endPoint y: 208, distance: 72.2
click at [82, 76] on span "Editar perguntas" at bounding box center [102, 73] width 41 height 6
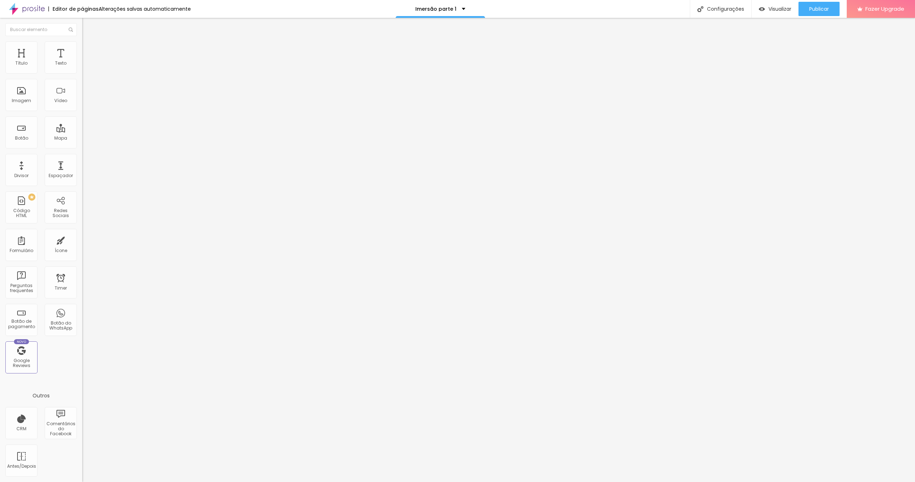
drag, startPoint x: 439, startPoint y: 140, endPoint x: 328, endPoint y: 135, distance: 110.5
drag, startPoint x: 545, startPoint y: 143, endPoint x: 366, endPoint y: 139, distance: 179.1
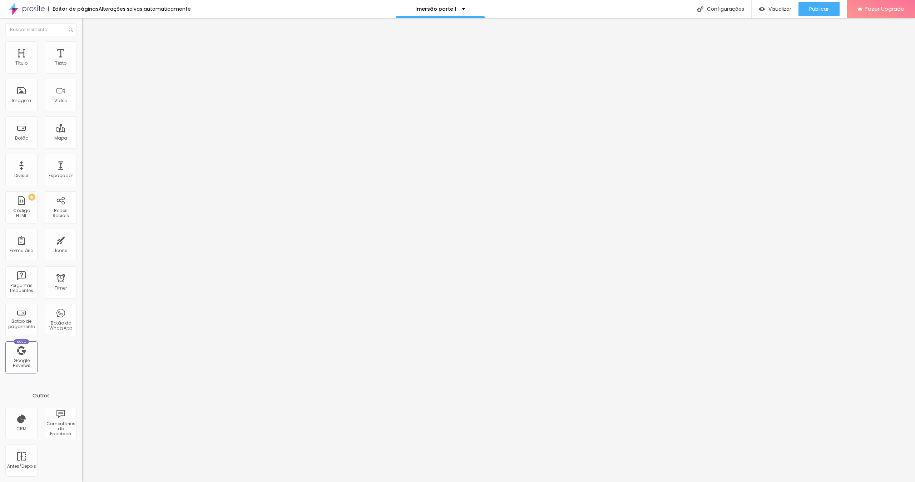
drag, startPoint x: 440, startPoint y: 209, endPoint x: 348, endPoint y: 205, distance: 91.2
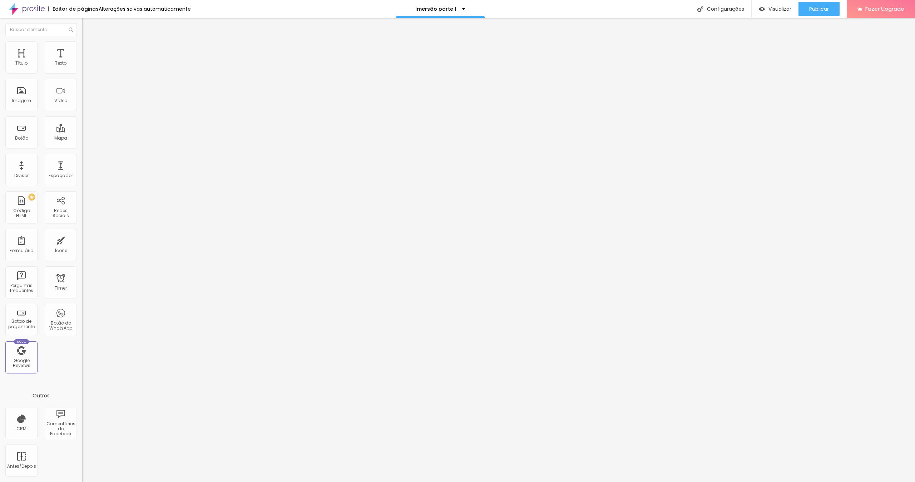
drag, startPoint x: 458, startPoint y: 139, endPoint x: 361, endPoint y: 134, distance: 96.6
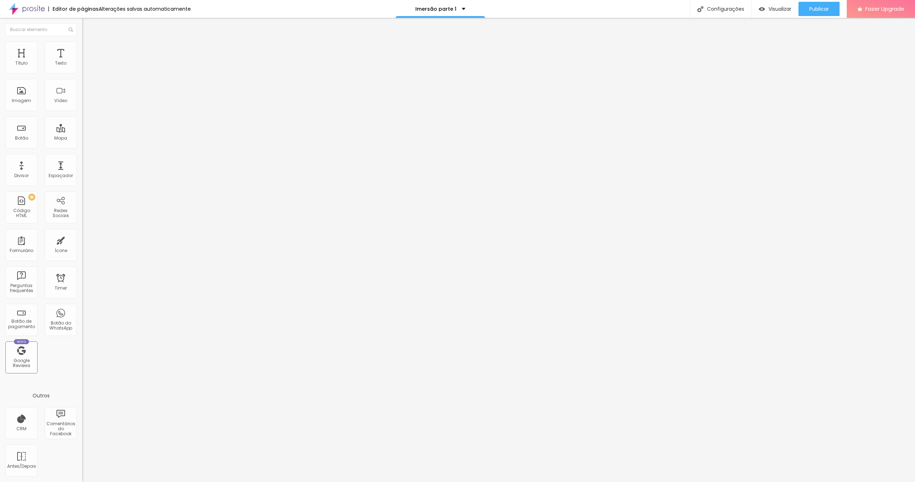
drag, startPoint x: 434, startPoint y: 140, endPoint x: 358, endPoint y: 137, distance: 75.4
drag, startPoint x: 463, startPoint y: 138, endPoint x: 368, endPoint y: 140, distance: 95.1
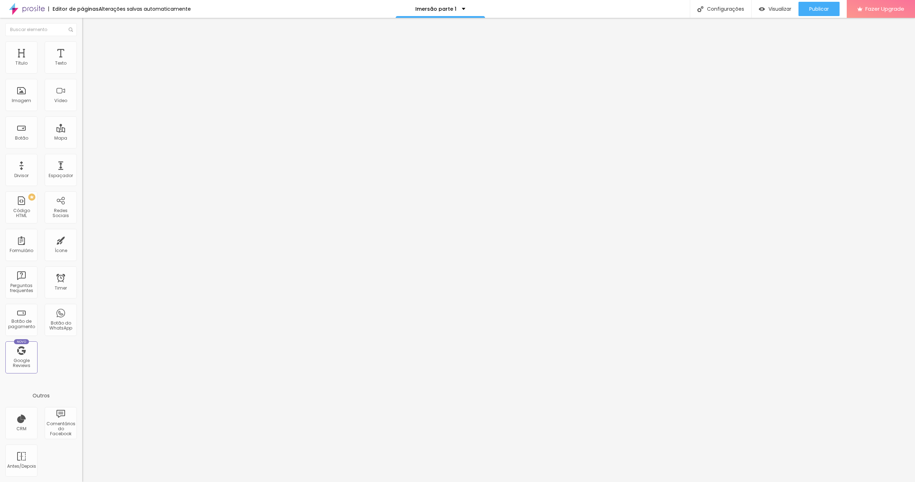
drag, startPoint x: 433, startPoint y: 206, endPoint x: 365, endPoint y: 203, distance: 68.3
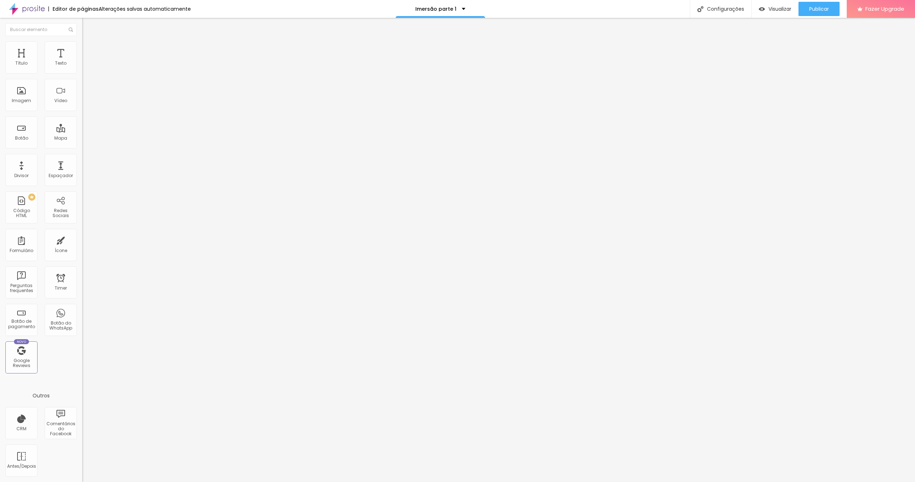
drag, startPoint x: 455, startPoint y: 136, endPoint x: 356, endPoint y: 135, distance: 98.3
drag, startPoint x: 446, startPoint y: 148, endPoint x: 363, endPoint y: 146, distance: 82.9
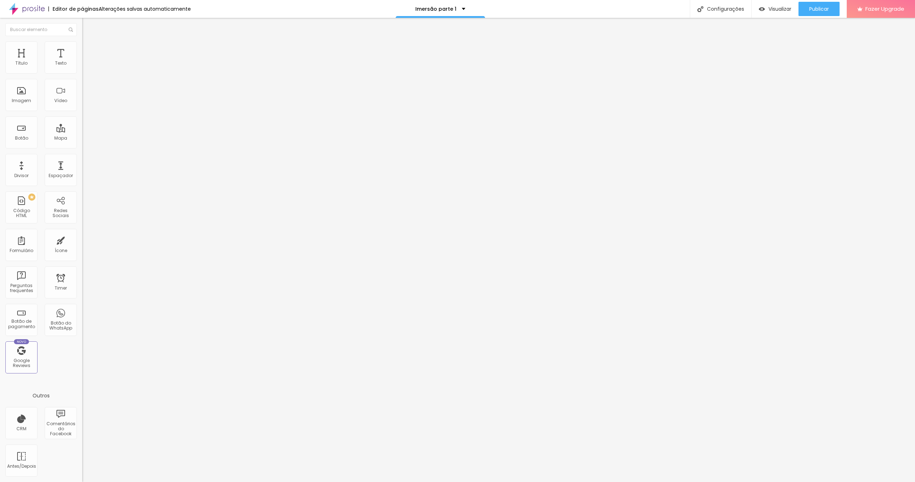
drag, startPoint x: 421, startPoint y: 136, endPoint x: 374, endPoint y: 134, distance: 46.9
drag, startPoint x: 484, startPoint y: 141, endPoint x: 348, endPoint y: 137, distance: 136.2
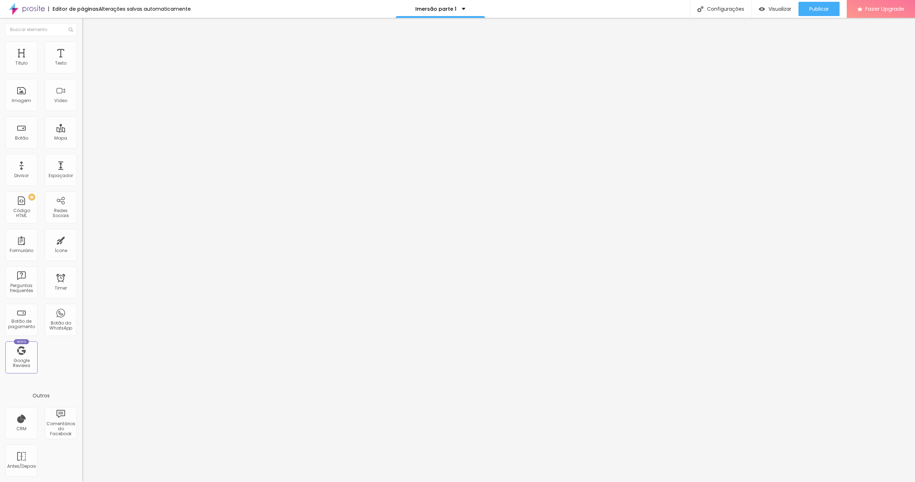
drag, startPoint x: 434, startPoint y: 209, endPoint x: 368, endPoint y: 205, distance: 66.2
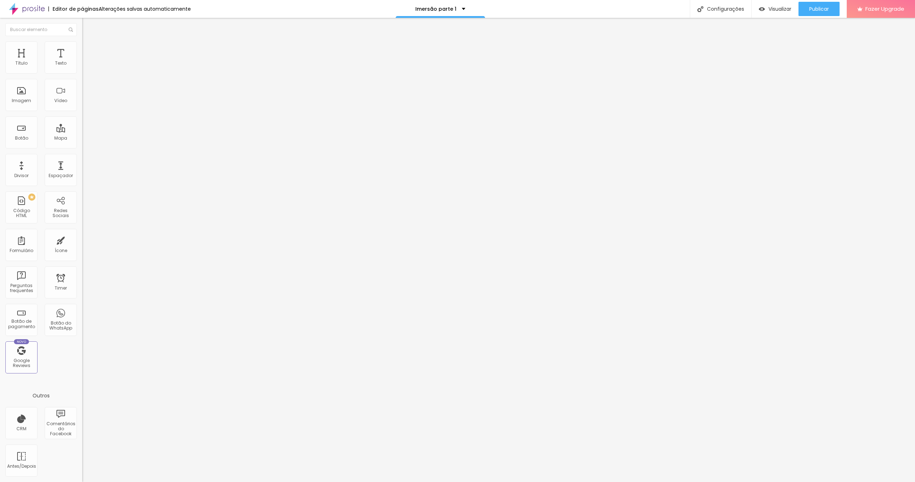
click at [82, 51] on img at bounding box center [85, 50] width 6 height 6
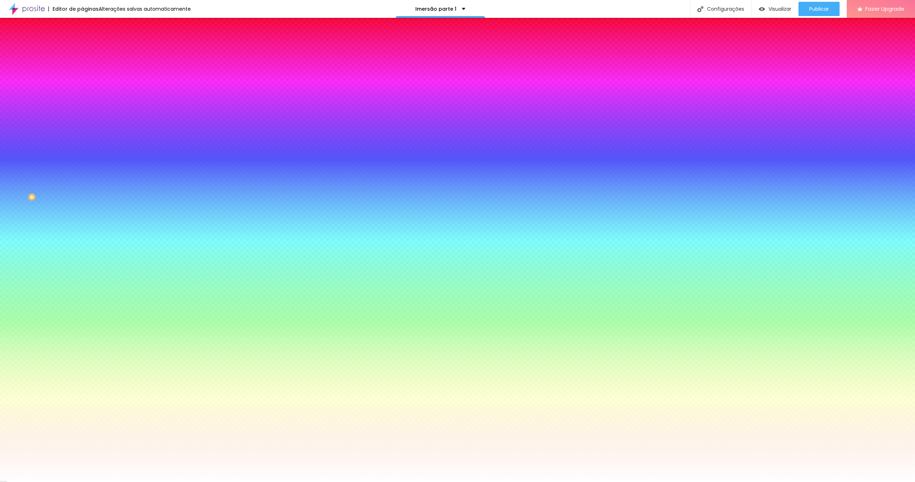
click at [82, 203] on div at bounding box center [123, 203] width 82 height 0
drag, startPoint x: 51, startPoint y: 219, endPoint x: 29, endPoint y: 246, distance: 34.8
click at [29, 246] on div at bounding box center [457, 241] width 915 height 482
drag, startPoint x: 64, startPoint y: 233, endPoint x: 65, endPoint y: 249, distance: 16.2
click at [65, 249] on div at bounding box center [457, 241] width 915 height 482
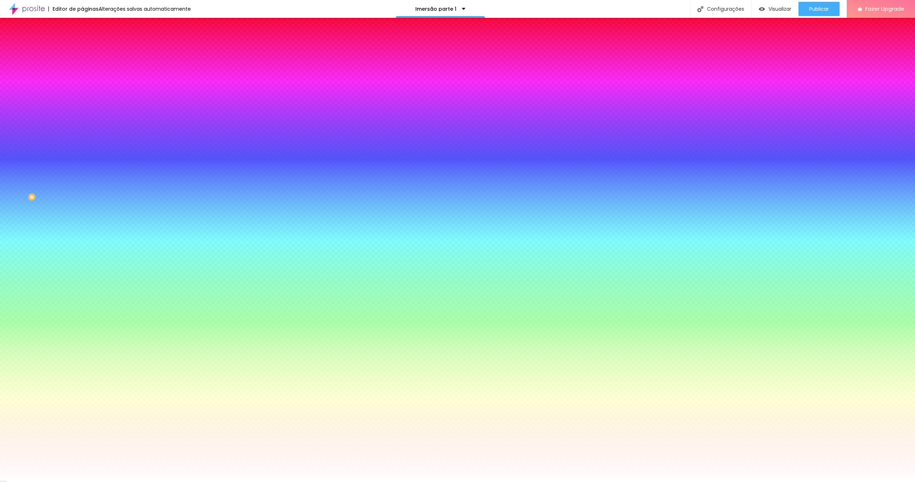
drag, startPoint x: 74, startPoint y: 228, endPoint x: 51, endPoint y: 228, distance: 22.5
click at [73, 232] on div at bounding box center [457, 241] width 915 height 482
drag, startPoint x: 49, startPoint y: 223, endPoint x: 48, endPoint y: 219, distance: 4.3
click at [48, 222] on div at bounding box center [457, 241] width 915 height 482
drag, startPoint x: 48, startPoint y: 219, endPoint x: 48, endPoint y: 215, distance: 3.9
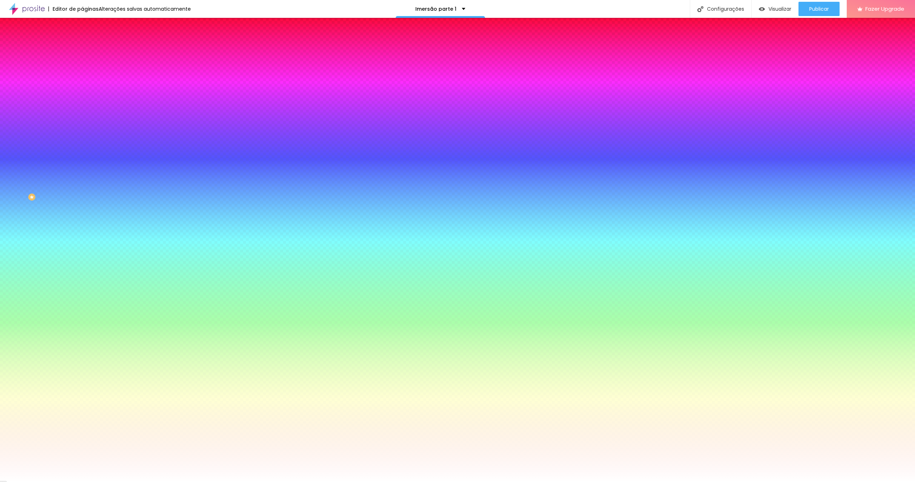
click at [48, 215] on div at bounding box center [457, 241] width 915 height 482
drag, startPoint x: 45, startPoint y: 214, endPoint x: 30, endPoint y: 215, distance: 15.0
click at [30, 215] on div at bounding box center [457, 241] width 915 height 482
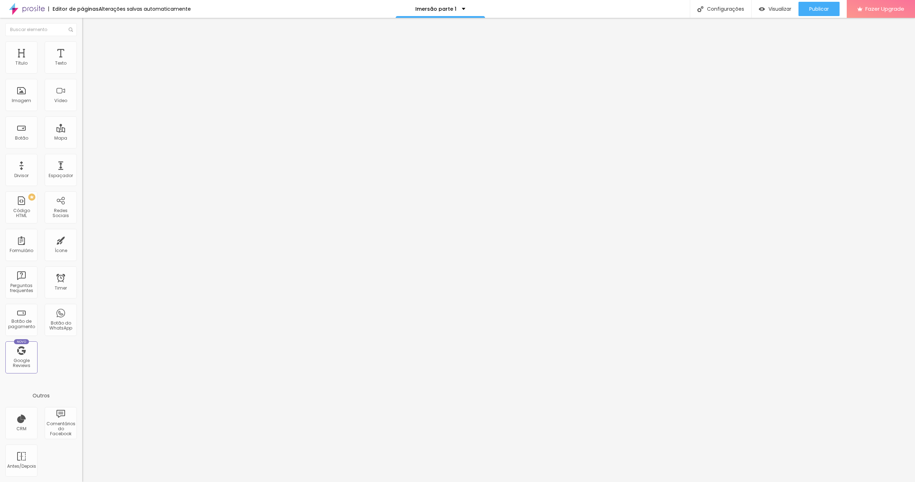
click at [82, 50] on img at bounding box center [85, 50] width 6 height 6
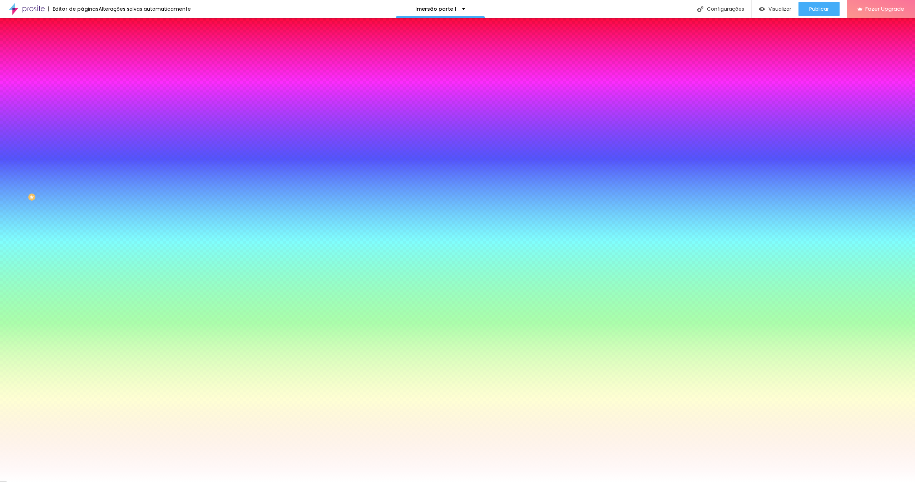
click at [86, 231] on icon "button" at bounding box center [87, 229] width 3 height 3
drag, startPoint x: 110, startPoint y: 283, endPoint x: 114, endPoint y: 282, distance: 4.0
click at [538, 313] on div at bounding box center [457, 482] width 915 height 0
click at [538, 8] on span "Publicar" at bounding box center [819, 9] width 20 height 6
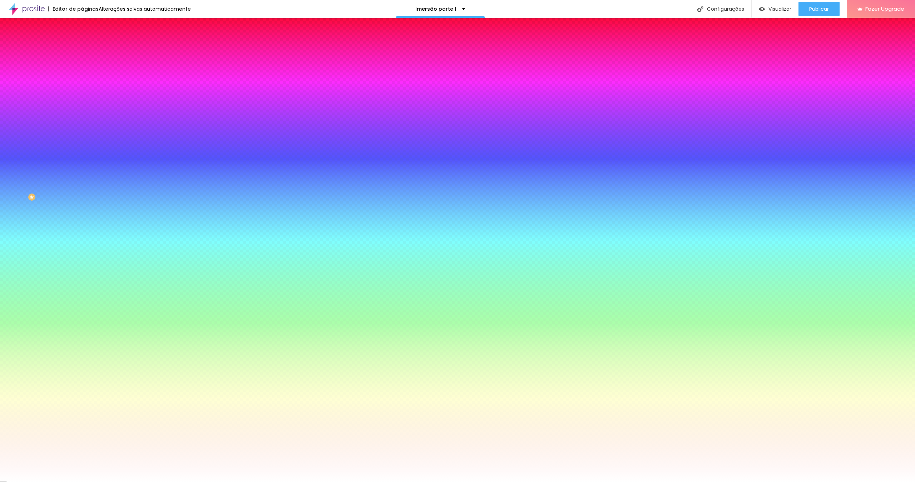
click at [82, 46] on img at bounding box center [85, 43] width 6 height 6
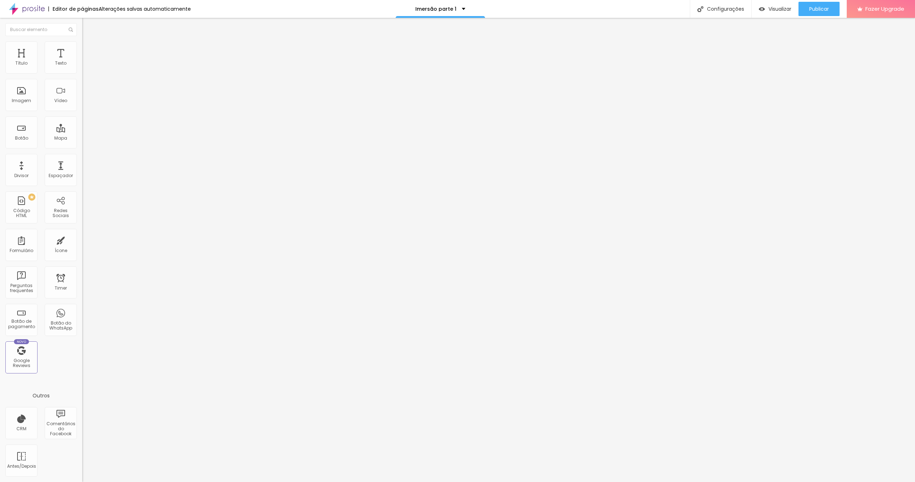
click at [82, 76] on span "Editar perguntas" at bounding box center [102, 73] width 41 height 6
click at [538, 9] on span "Publicar" at bounding box center [819, 9] width 20 height 6
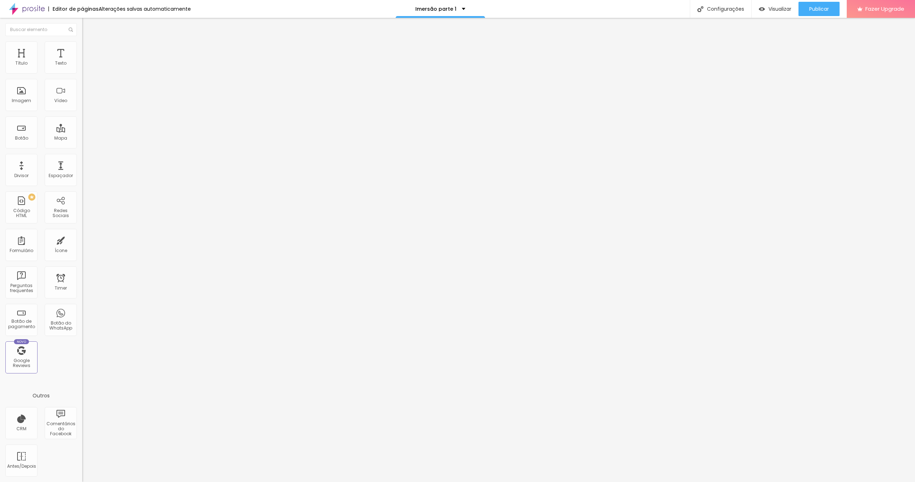
click at [82, 61] on span "Trocar imagem" at bounding box center [101, 58] width 39 height 6
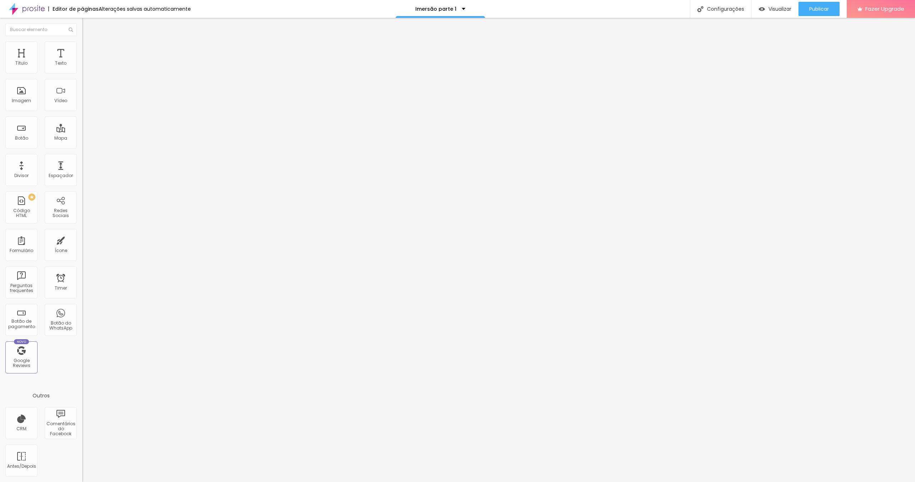
click at [82, 112] on span "1:1 Quadrado" at bounding box center [96, 109] width 28 height 6
click at [82, 120] on span "Padrão" at bounding box center [90, 117] width 16 height 6
click at [82, 131] on span "Original" at bounding box center [90, 128] width 17 height 6
click at [819, 9] on span "Publicar" at bounding box center [819, 9] width 20 height 6
click at [810, 5] on div "Publicar" at bounding box center [819, 9] width 20 height 14
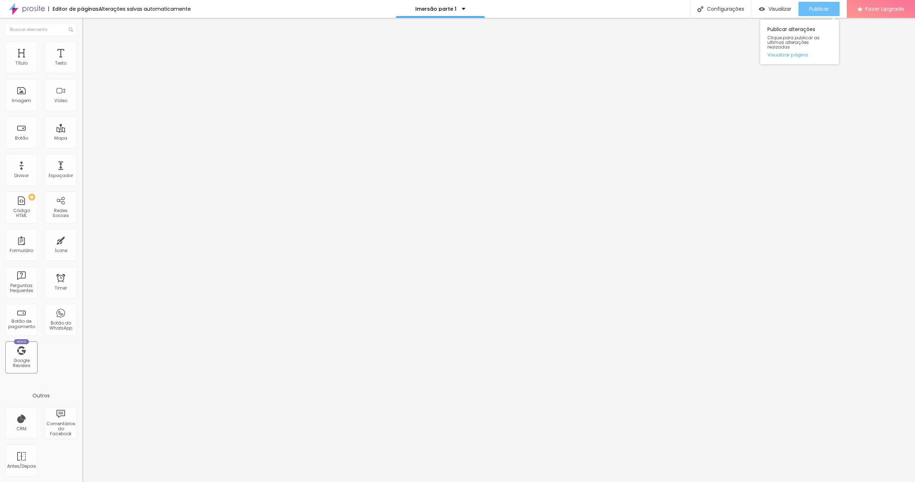
click at [810, 5] on div "Publicar" at bounding box center [819, 9] width 20 height 14
click at [810, 13] on div "Publicar" at bounding box center [819, 9] width 20 height 14
click at [765, 10] on div "Visualizar" at bounding box center [768, 9] width 33 height 6
click at [825, 8] on span "Publicar" at bounding box center [819, 9] width 20 height 6
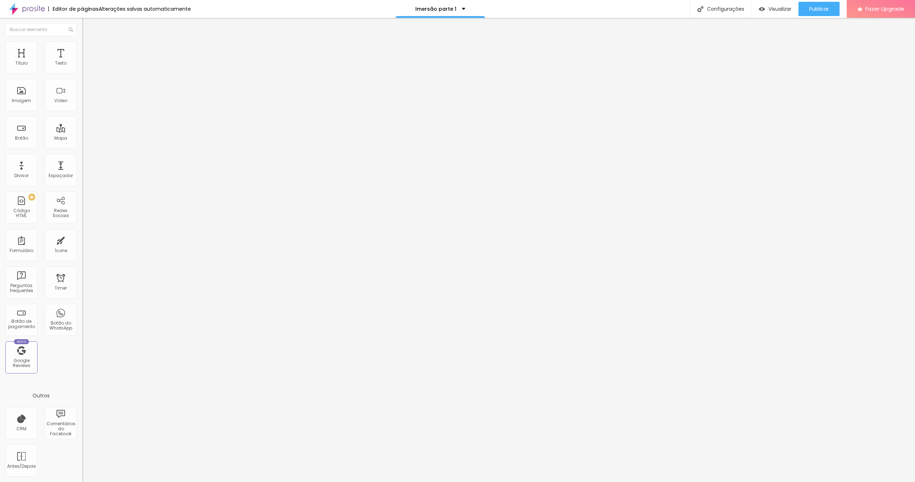
click at [82, 69] on button "button" at bounding box center [87, 65] width 10 height 8
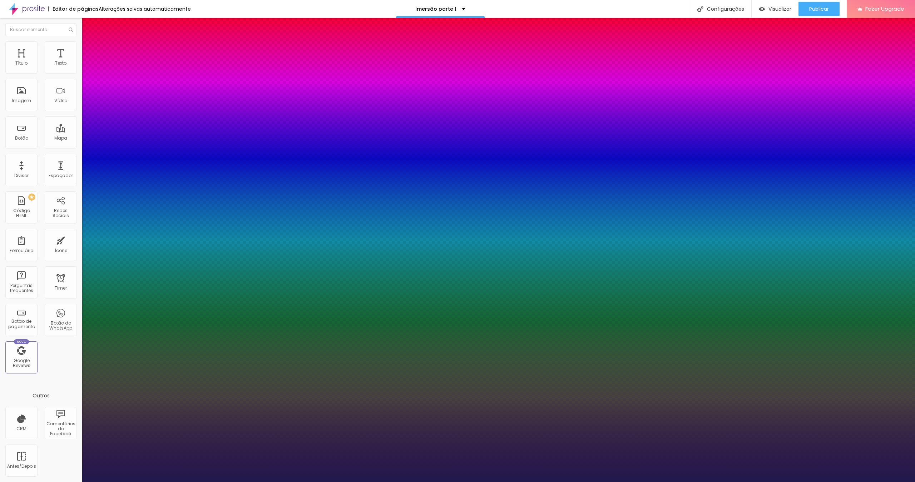
type input "1"
click at [833, 482] on div at bounding box center [457, 482] width 915 height 0
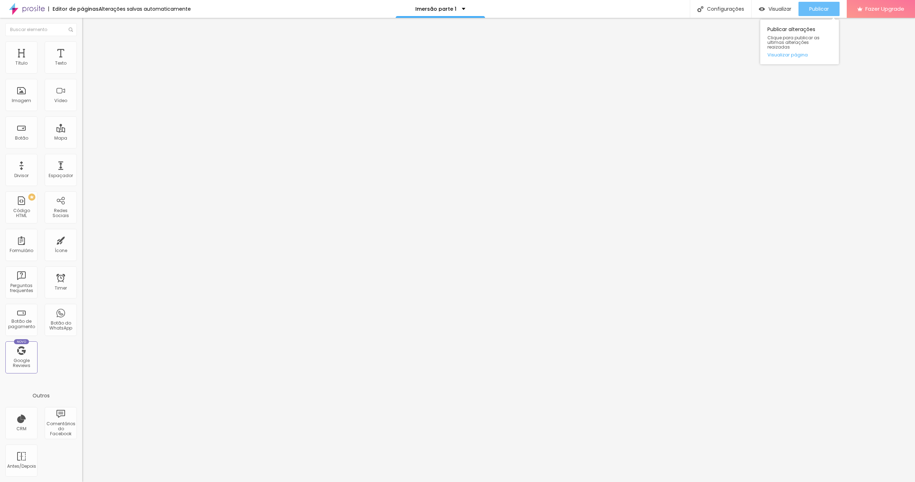
click at [820, 9] on span "Publicar" at bounding box center [819, 9] width 20 height 6
